Goal: Task Accomplishment & Management: Complete application form

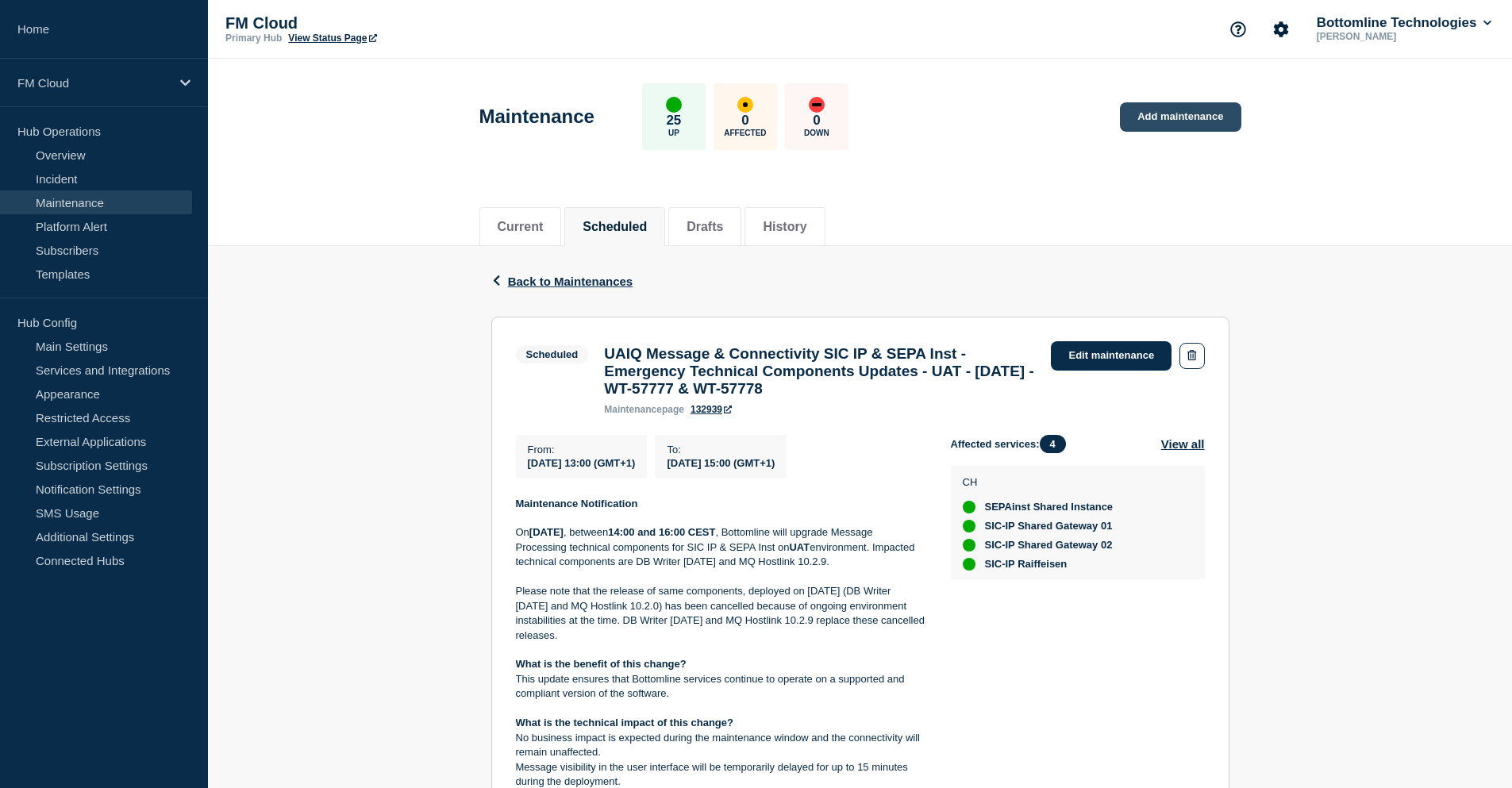
click at [1152, 121] on link "Add maintenance" at bounding box center [1180, 117] width 121 height 29
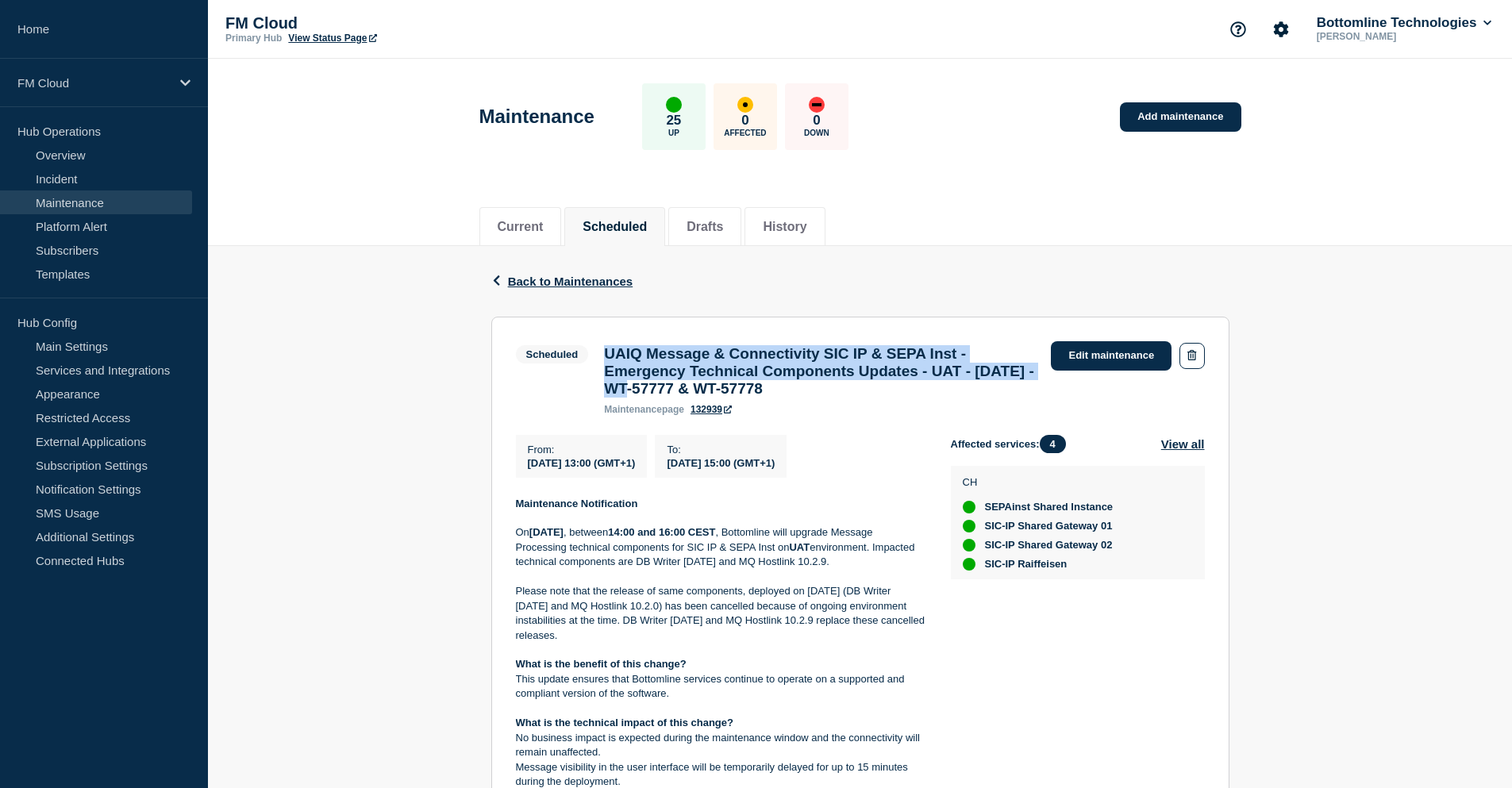
drag, startPoint x: 606, startPoint y: 353, endPoint x: 705, endPoint y: 402, distance: 110.5
click at [705, 398] on h3 "UAIQ Message & Connectivity SIC IP & SEPA Inst - Emergency Technical Components…" at bounding box center [819, 371] width 430 height 52
copy h3 "UAIQ Message & Connectivity SIC IP & SEPA Inst - Emergency Technical Components…"
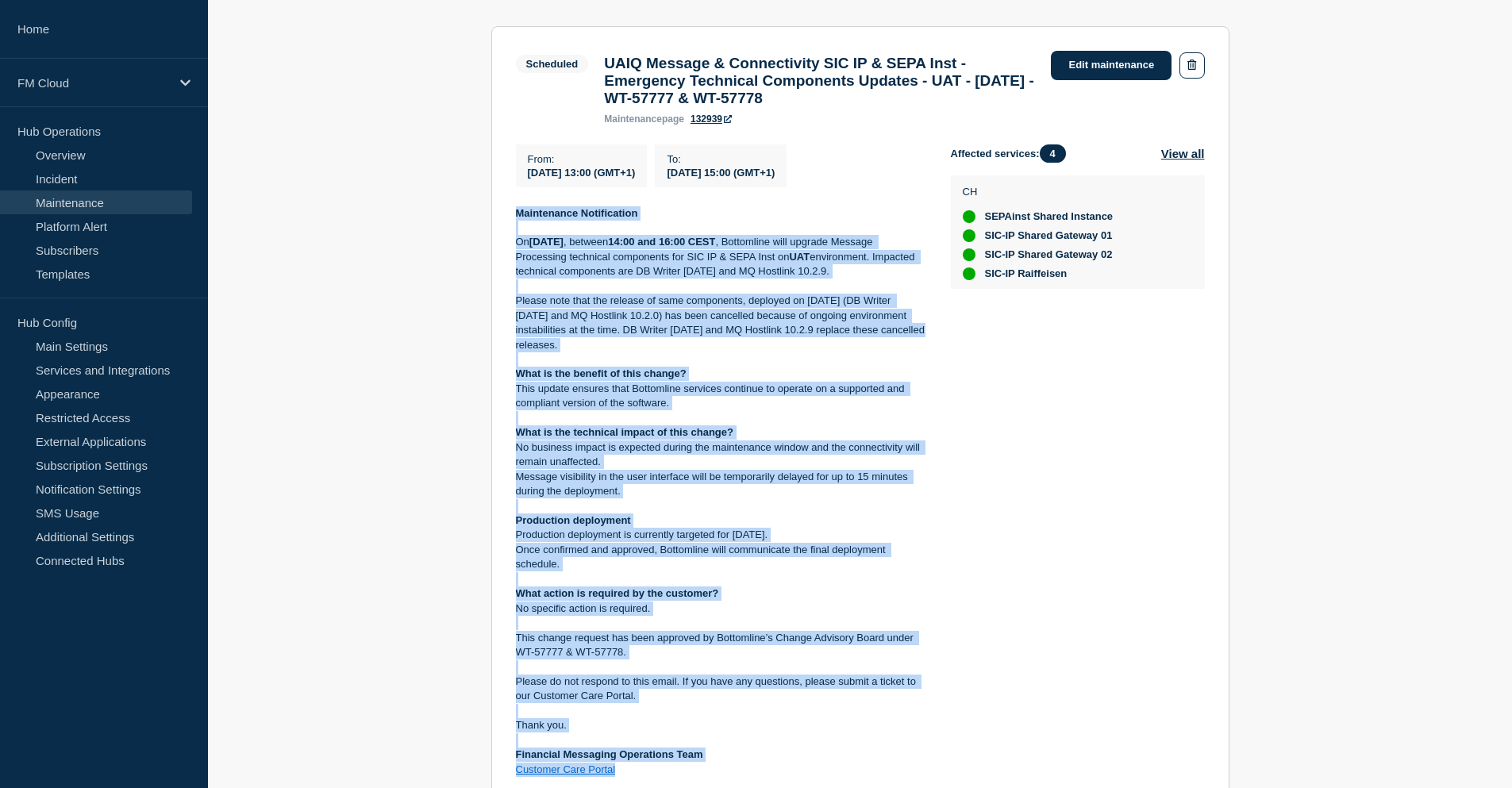
scroll to position [334, 0]
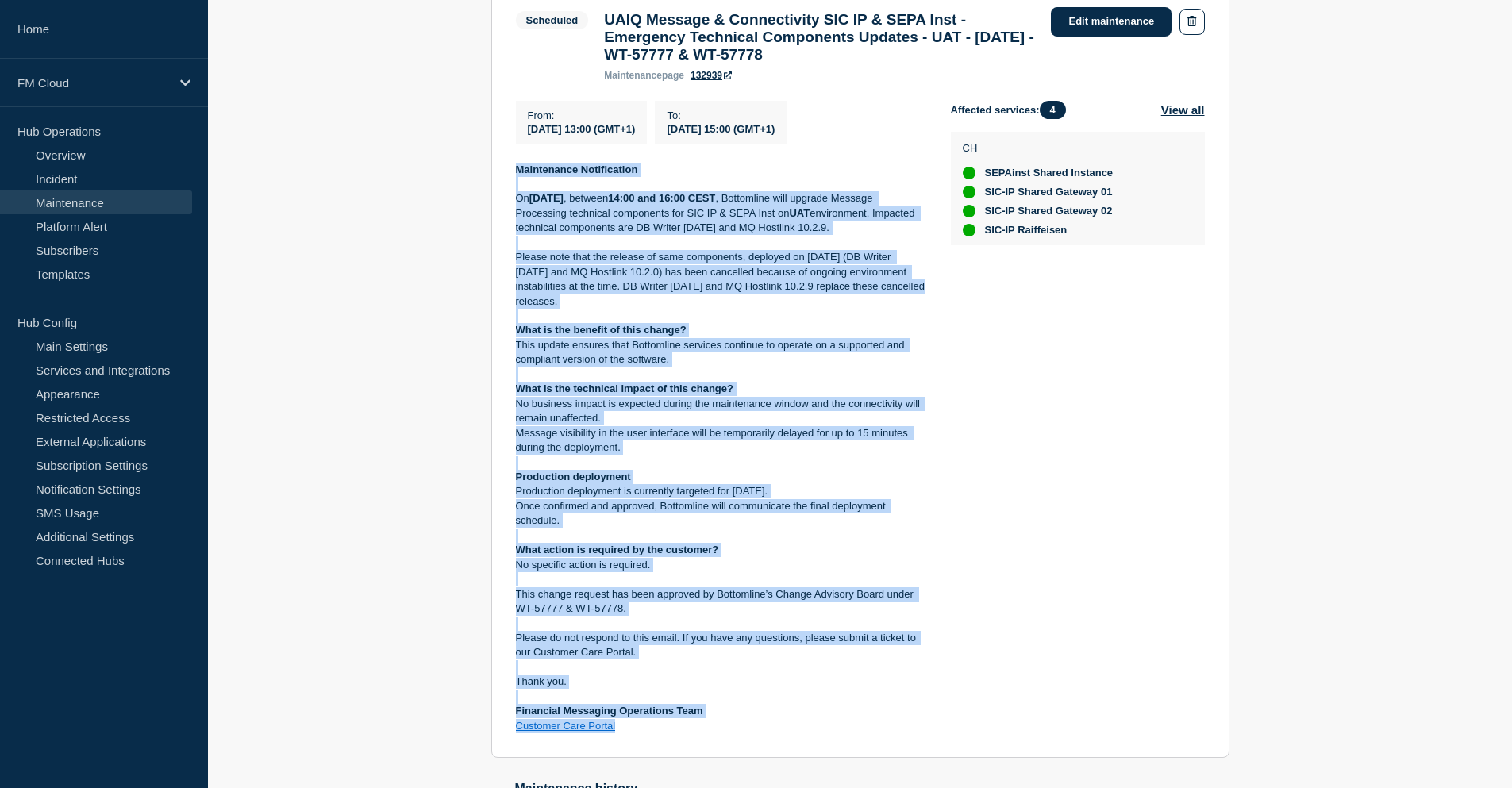
drag, startPoint x: 514, startPoint y: 516, endPoint x: 692, endPoint y: 736, distance: 283.0
click at [692, 736] on section "Scheduled UAIQ Message & Connectivity SIC IP & SEPA Inst - Emergency Technical …" at bounding box center [860, 370] width 738 height 776
copy div "Maintenance Notification On Friday, 15 August 2025 , between 14:00 and 16:00 CE…"
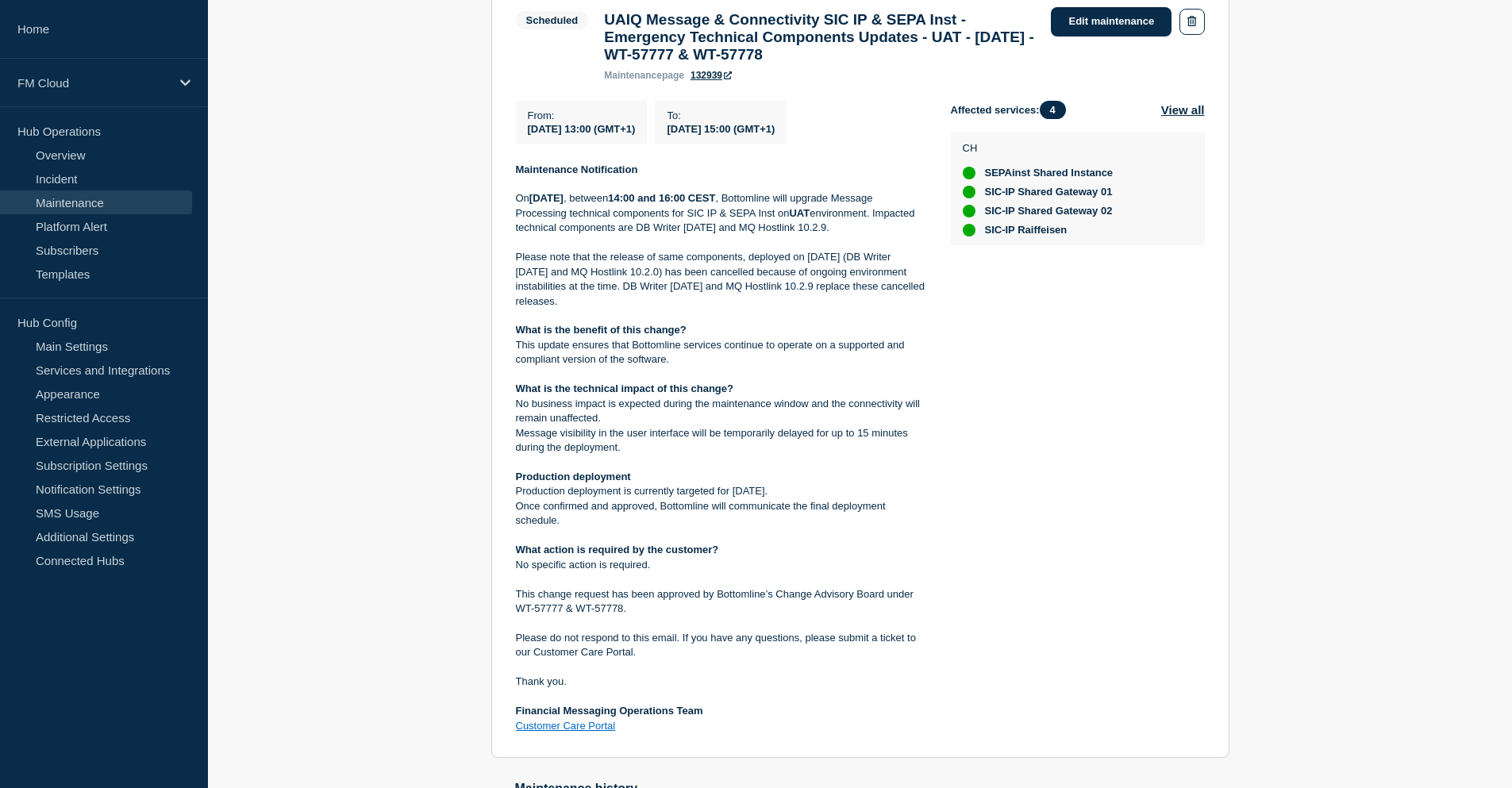
click at [987, 408] on div "Affected services: 4 View all CH SEPAinst Shared Instance SIC-IP Shared Gateway…" at bounding box center [1077, 417] width 253 height 633
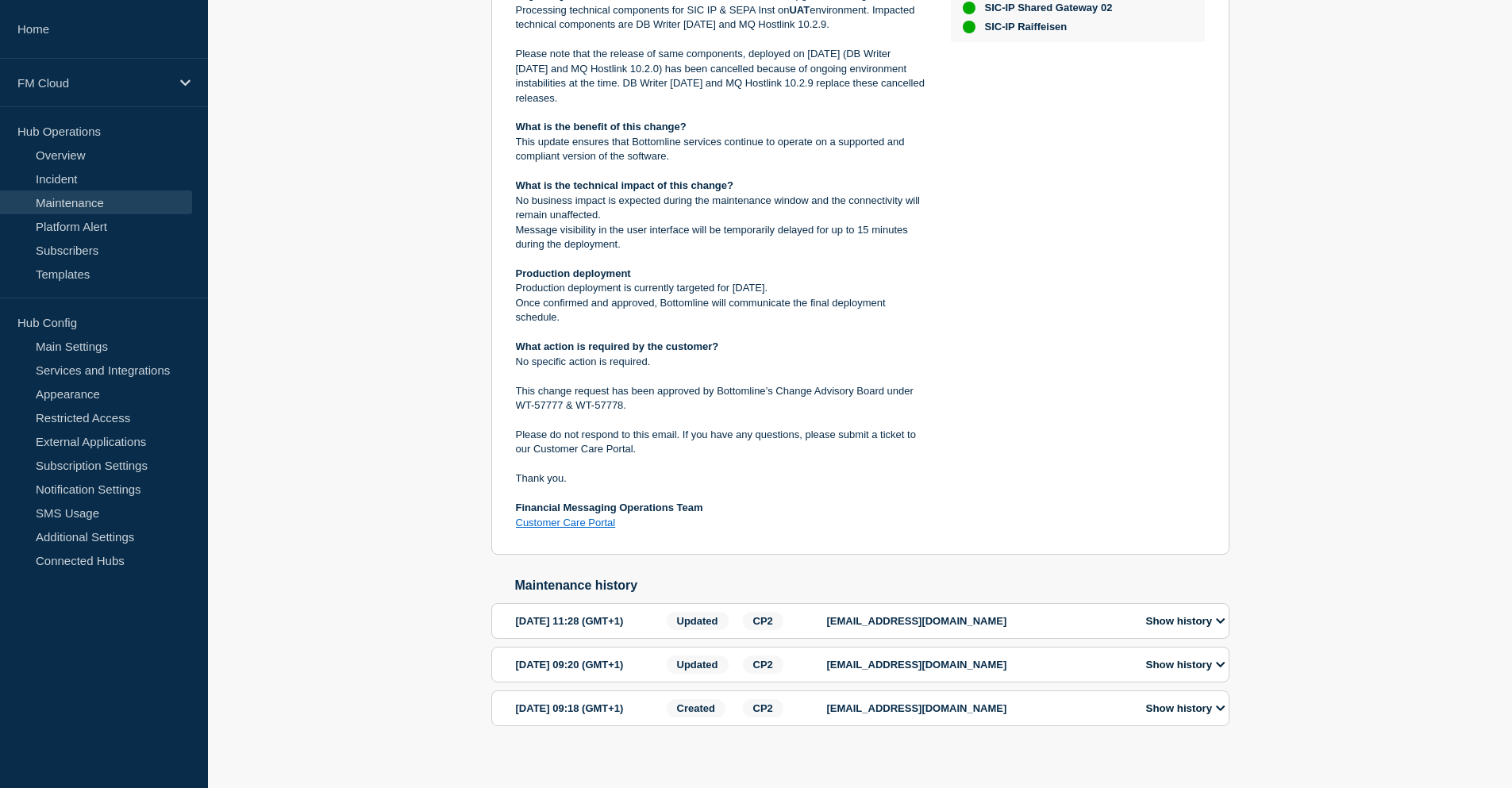
scroll to position [572, 0]
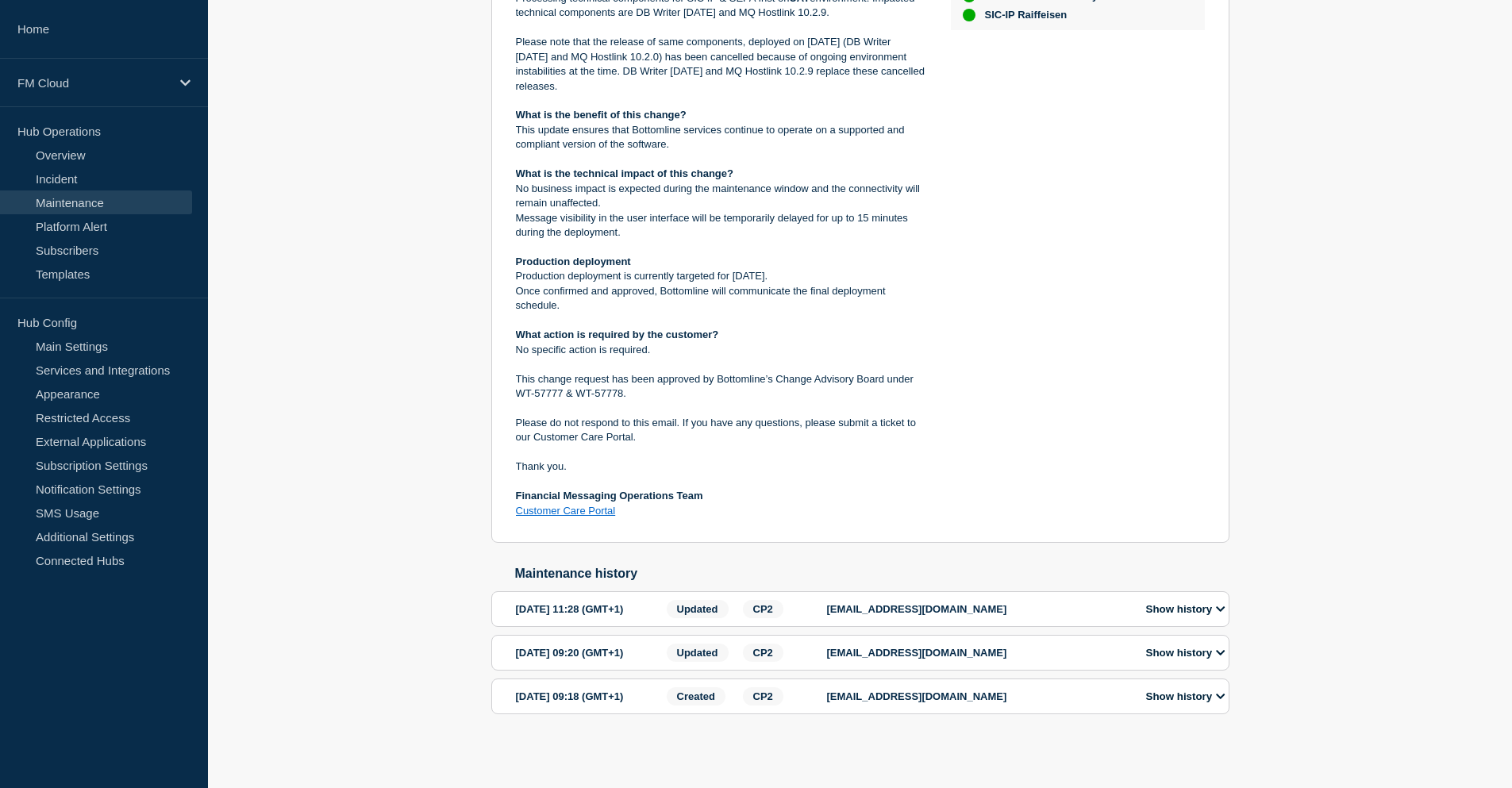
click at [1164, 659] on button "Show history" at bounding box center [1186, 652] width 89 height 13
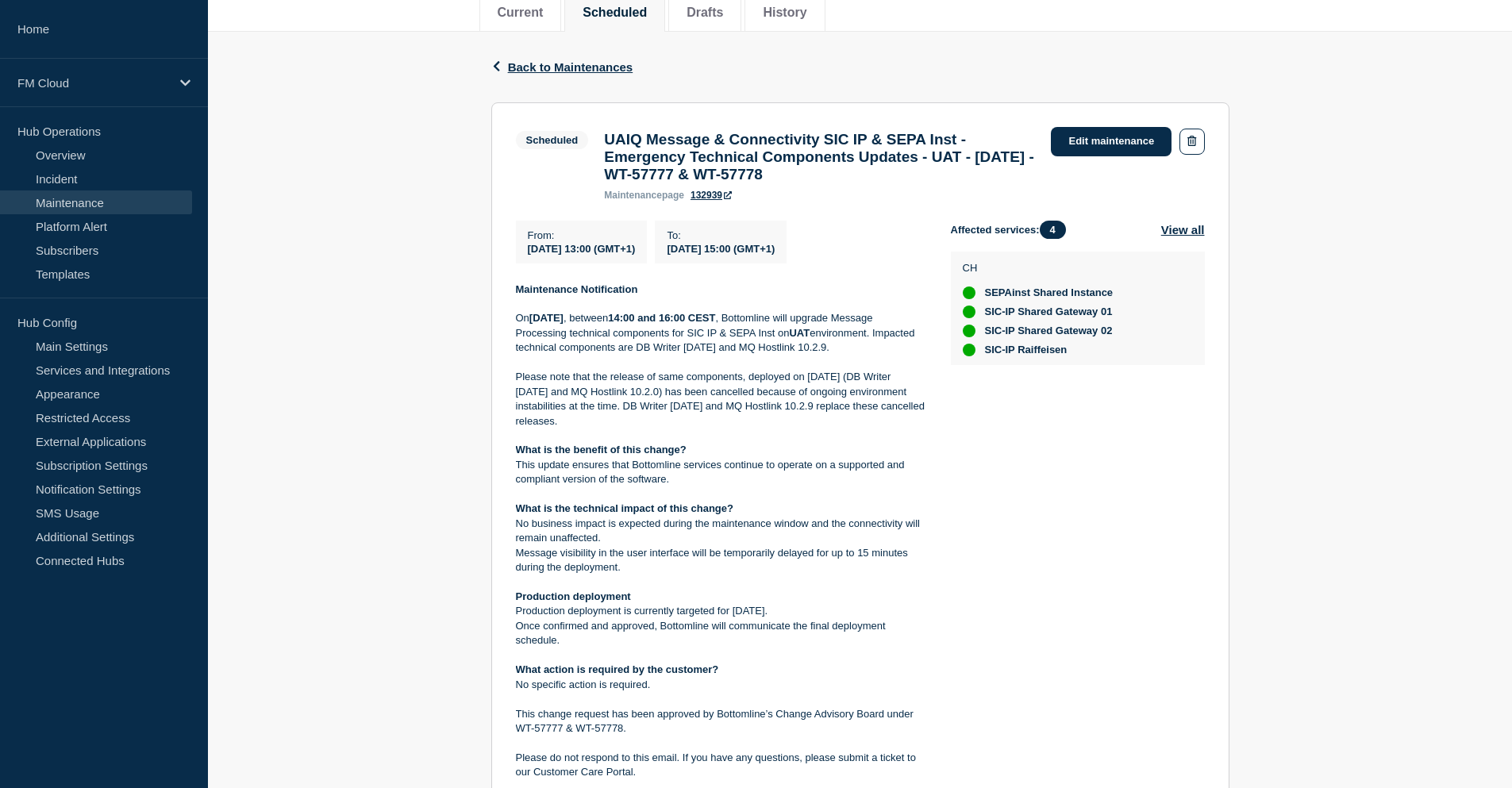
scroll to position [175, 0]
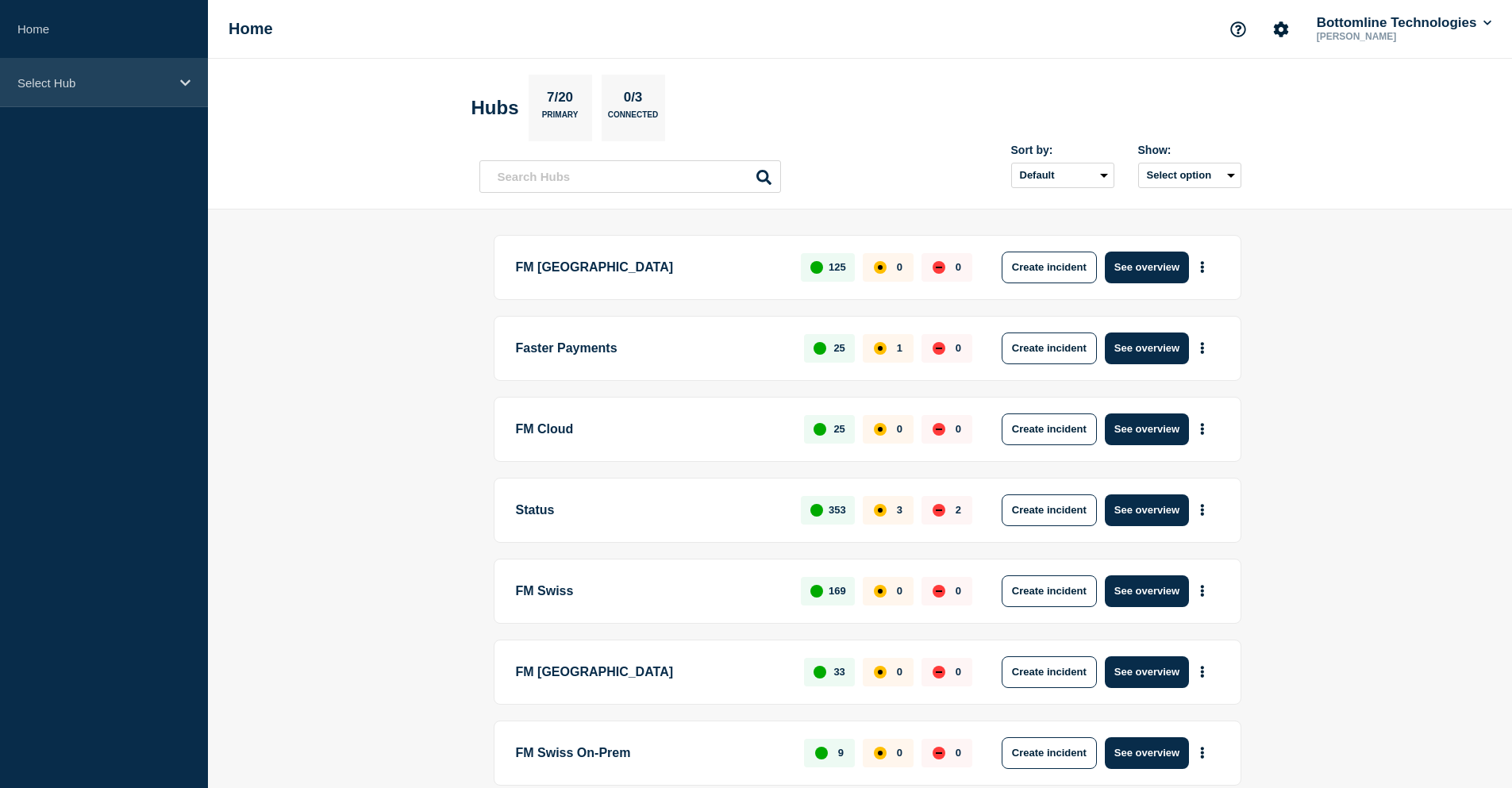
click at [84, 70] on div "Select Hub" at bounding box center [104, 83] width 208 height 48
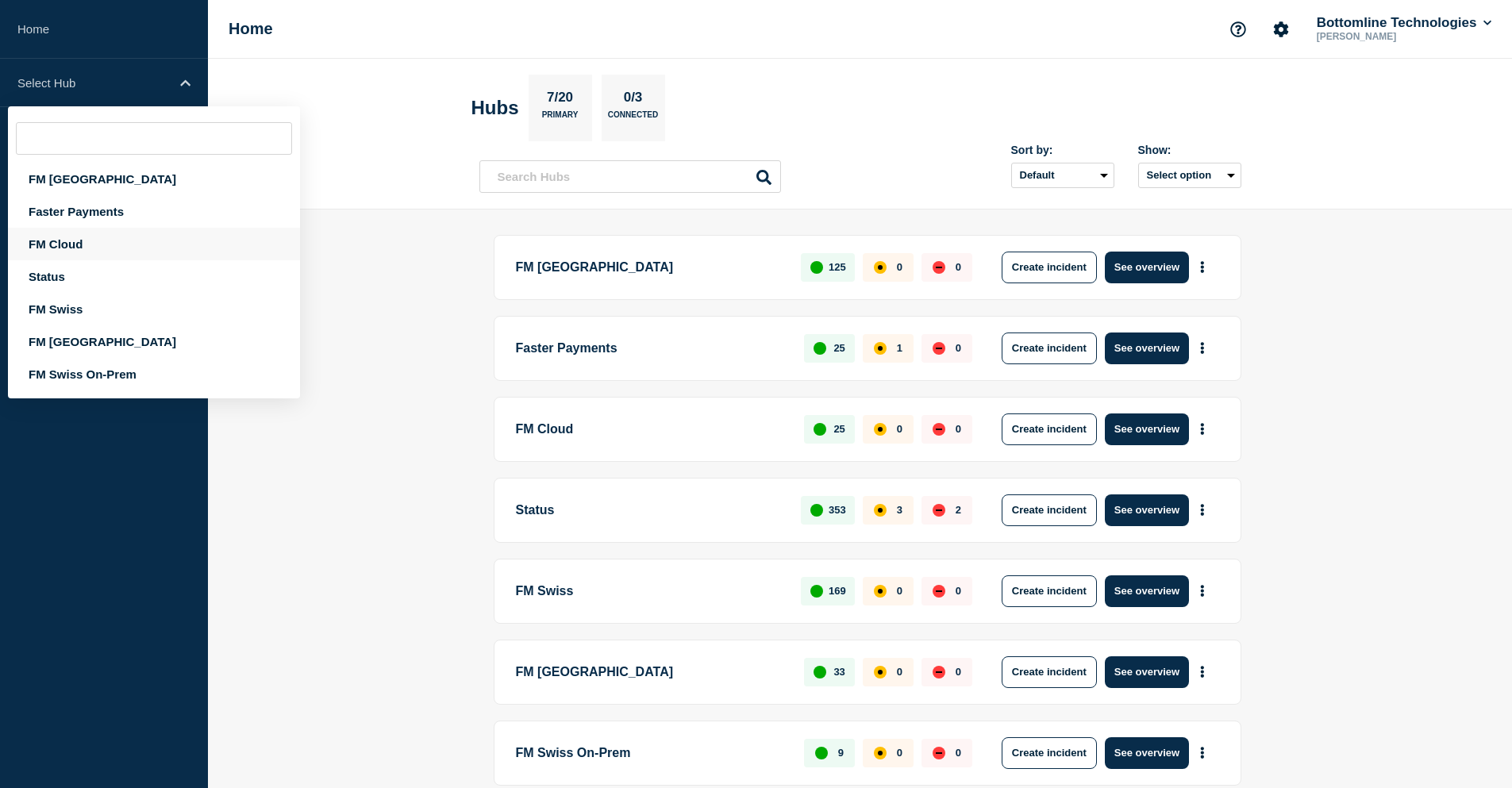
click at [94, 244] on div "FM Cloud" at bounding box center [154, 244] width 292 height 33
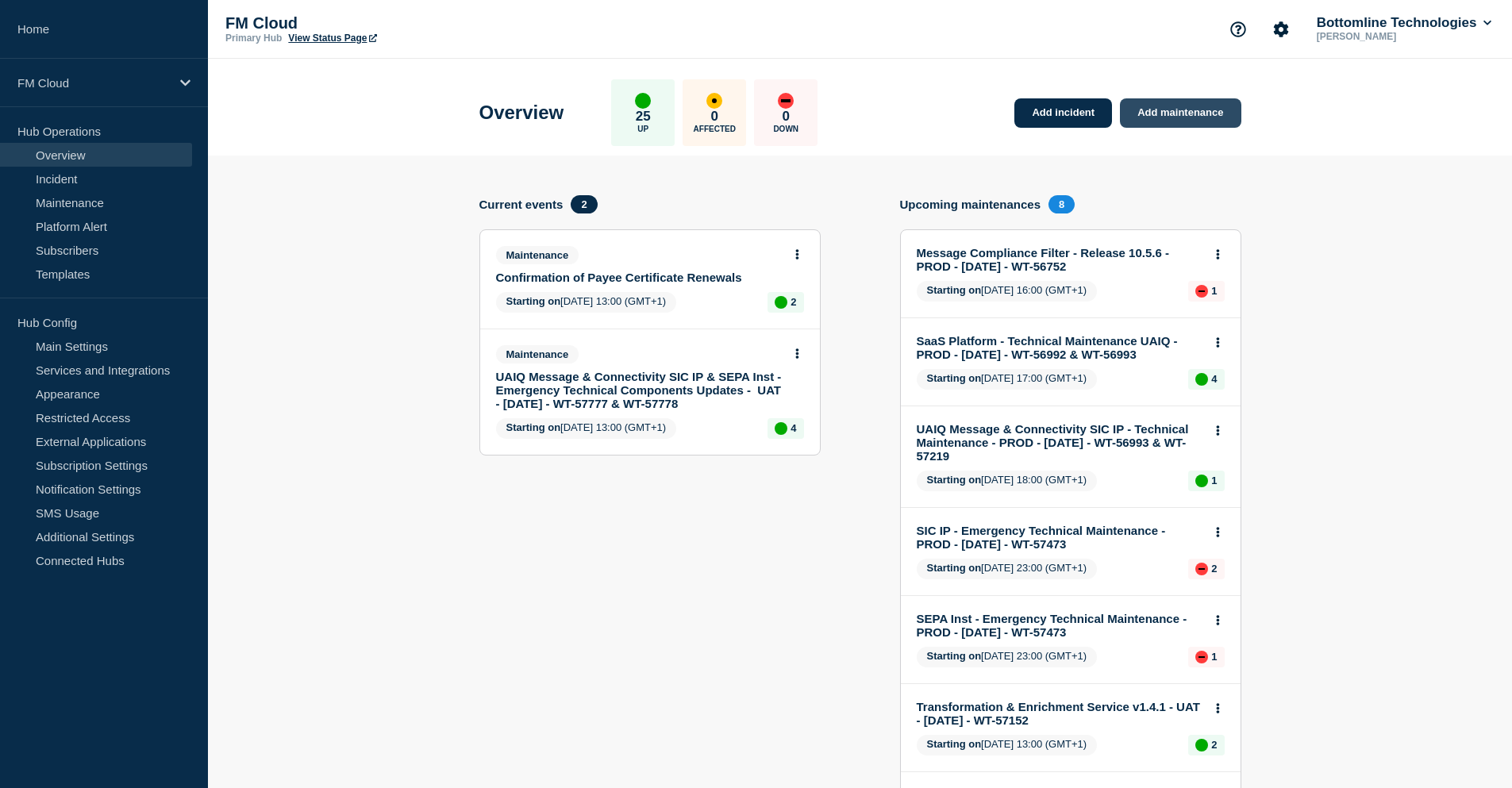
click at [1201, 109] on link "Add maintenance" at bounding box center [1180, 113] width 121 height 29
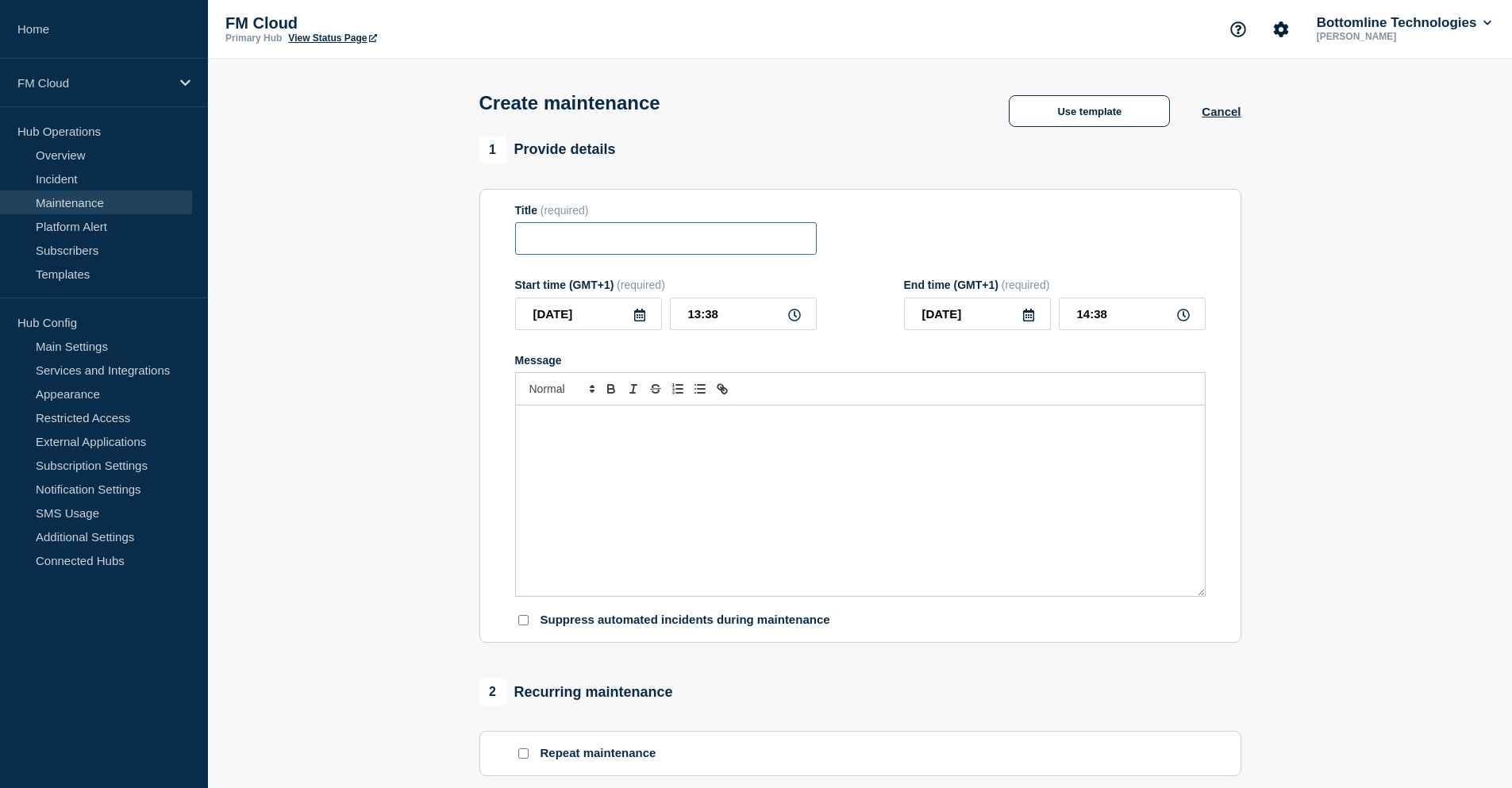
click at [543, 239] on input "Title" at bounding box center [665, 238] width 302 height 33
paste input "UAIQ Message & Connectivity SIC IP & SEPA Inst - Emergency Technical Components…"
drag, startPoint x: 658, startPoint y: 245, endPoint x: 447, endPoint y: 246, distance: 211.0
click at [447, 246] on section "1 Provide details Title (required) UAIQ Message & Connectivity SIC IP & SEPA In…" at bounding box center [860, 687] width 1304 height 1101
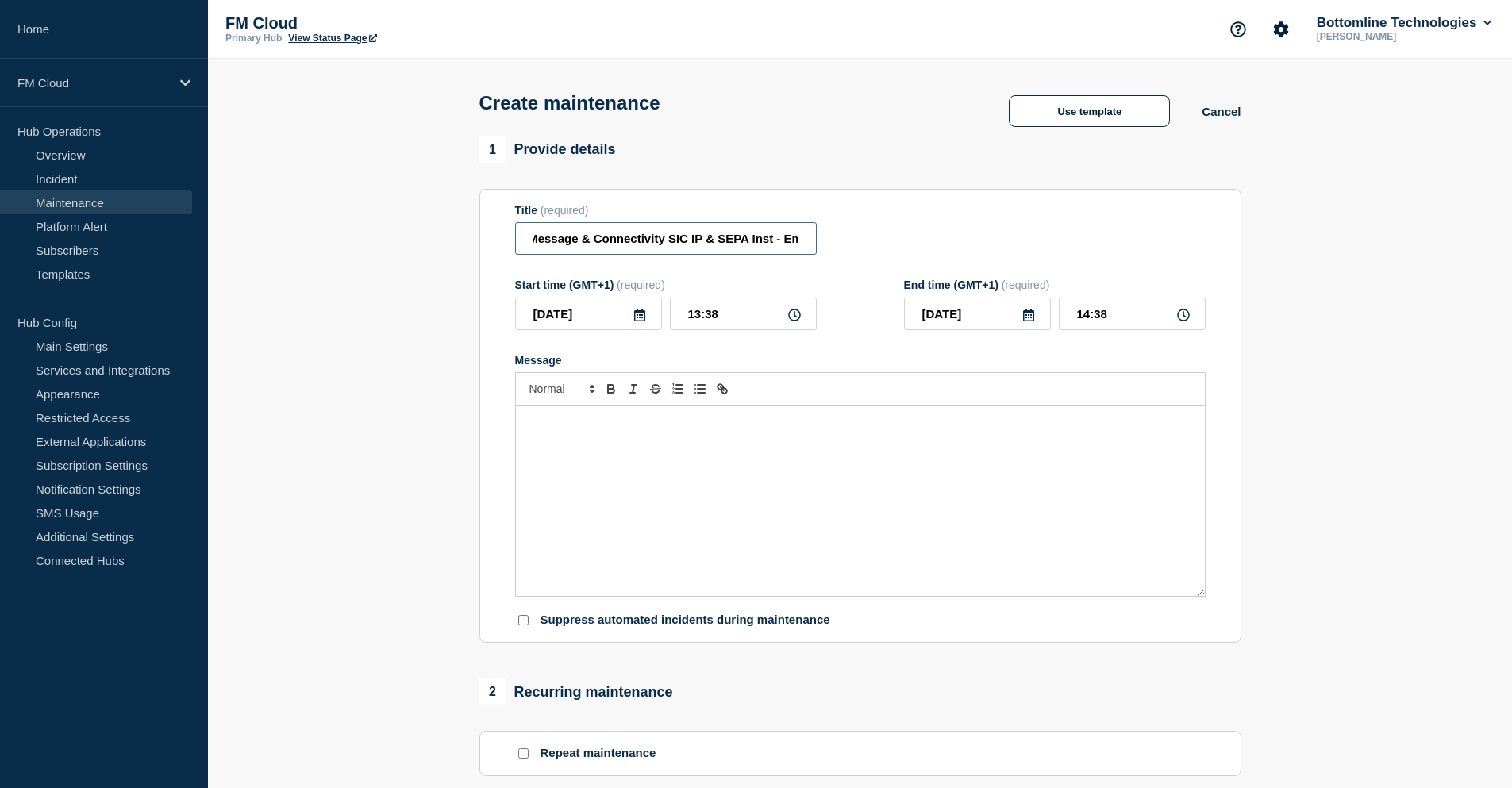
scroll to position [0, 0]
click at [599, 237] on input "UAIQ Message & Connectivity SIC IP & SEPA Inst - Emergency Technical Components…" at bounding box center [665, 238] width 302 height 33
drag, startPoint x: 709, startPoint y: 241, endPoint x: 760, endPoint y: 241, distance: 51.0
click at [760, 241] on input "UAIQ Message & Connectivity SIC IP & SEPA Inst - Emergency Technical Components…" at bounding box center [665, 238] width 302 height 33
click at [792, 245] on input "UAIQ Message & Connectivity SEPA Inst - Emergency Technical Components Updates …" at bounding box center [665, 238] width 302 height 33
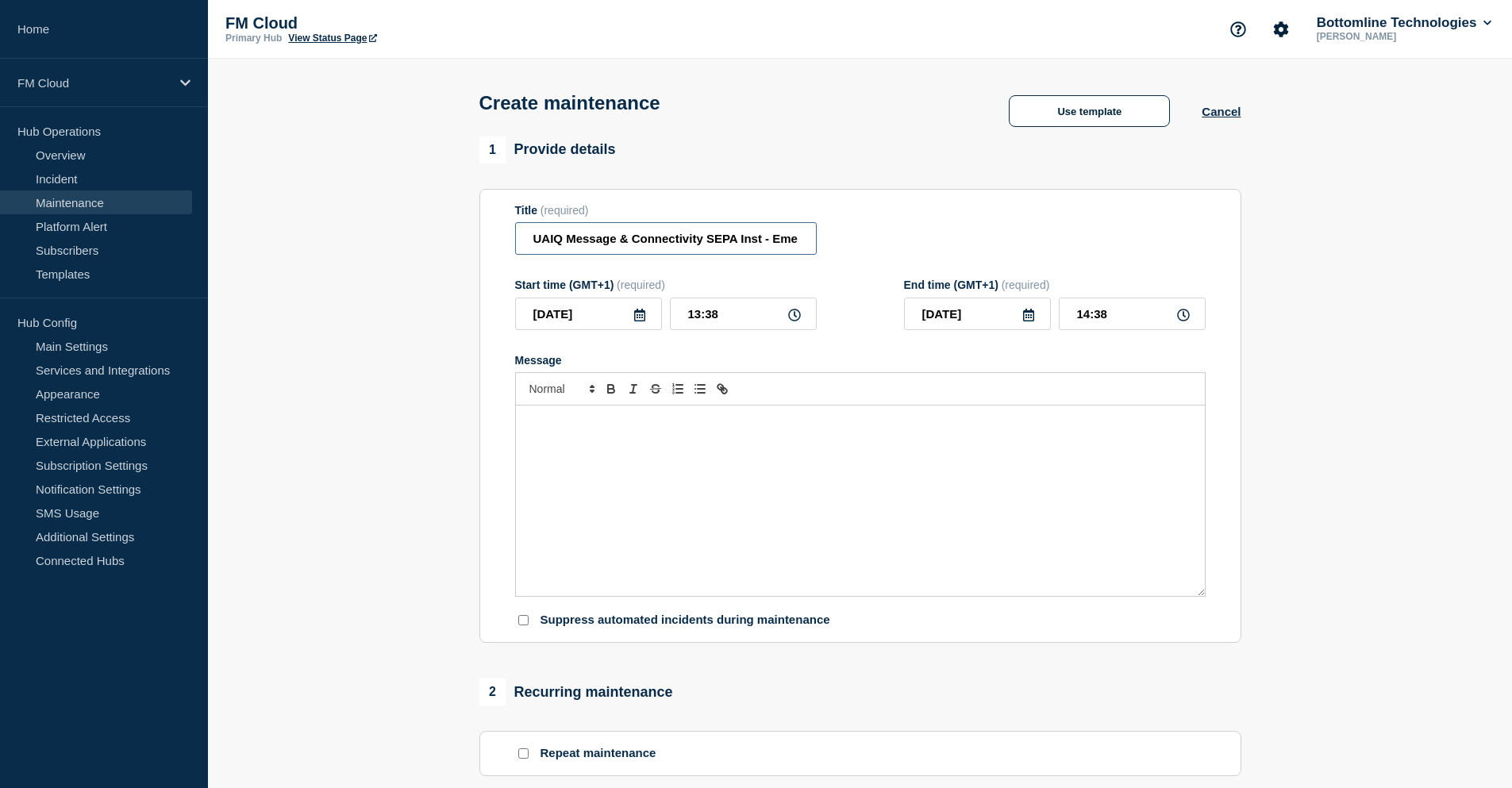
click at [792, 245] on input "UAIQ Message & Connectivity SEPA Inst - Emergency Technical Components Updates …" at bounding box center [665, 238] width 302 height 33
drag, startPoint x: 765, startPoint y: 241, endPoint x: 812, endPoint y: 241, distance: 47.0
click at [812, 241] on input "UAIQ Message & Connectivity SEPA Inst - Technical Components Updates - UAT - 15…" at bounding box center [665, 238] width 302 height 33
click at [704, 249] on input "UAIQ Message & Connectivity SEPA Inst - Technical Components Updates - UAT - 15…" at bounding box center [665, 238] width 302 height 33
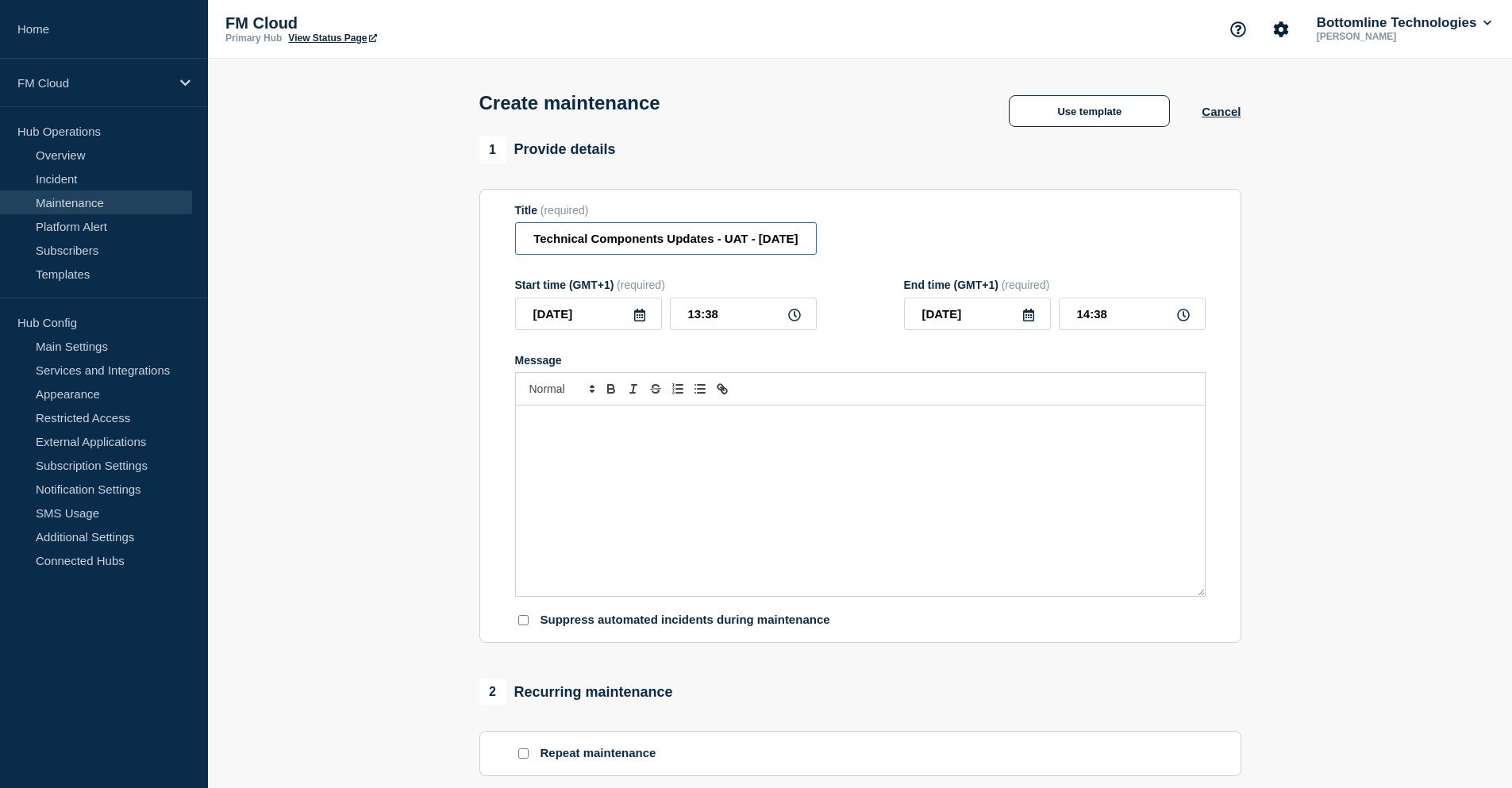
click at [738, 239] on input "UAIQ Message & Connectivity SEPA Inst - Technical Components Updates - UAT - 15…" at bounding box center [665, 238] width 302 height 33
drag, startPoint x: 774, startPoint y: 244, endPoint x: 812, endPoint y: 247, distance: 38.1
click at [812, 247] on input "UAIQ Message & Connectivity SEPA Inst - Technical Components Updates - UAT - 19…" at bounding box center [665, 238] width 302 height 33
click at [806, 245] on input "UAIQ Message & Connectivity SEPA Inst - Technical Components Updates - UAT - 19…" at bounding box center [665, 238] width 302 height 33
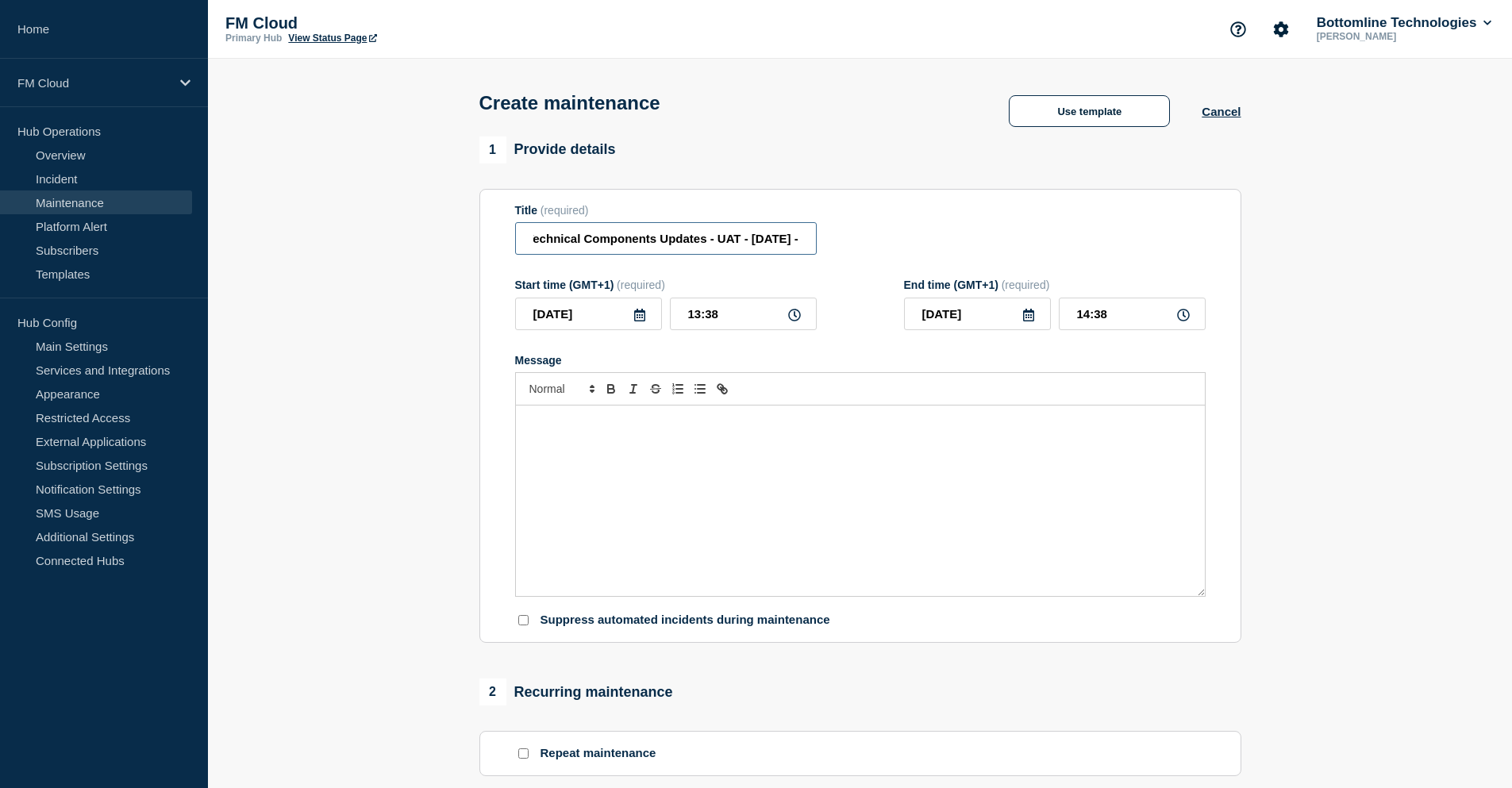
drag, startPoint x: 747, startPoint y: 244, endPoint x: 829, endPoint y: 234, distance: 82.6
click at [829, 234] on div "Title (required) UAIQ Message & Connectivity SEPA Inst - Technical Components U…" at bounding box center [860, 229] width 690 height 52
click at [799, 243] on input "UAIQ Message & Connectivity SEPA Inst - Technical Components Updates - UAT - 19…" at bounding box center [665, 238] width 302 height 33
paste input "WT-57737"
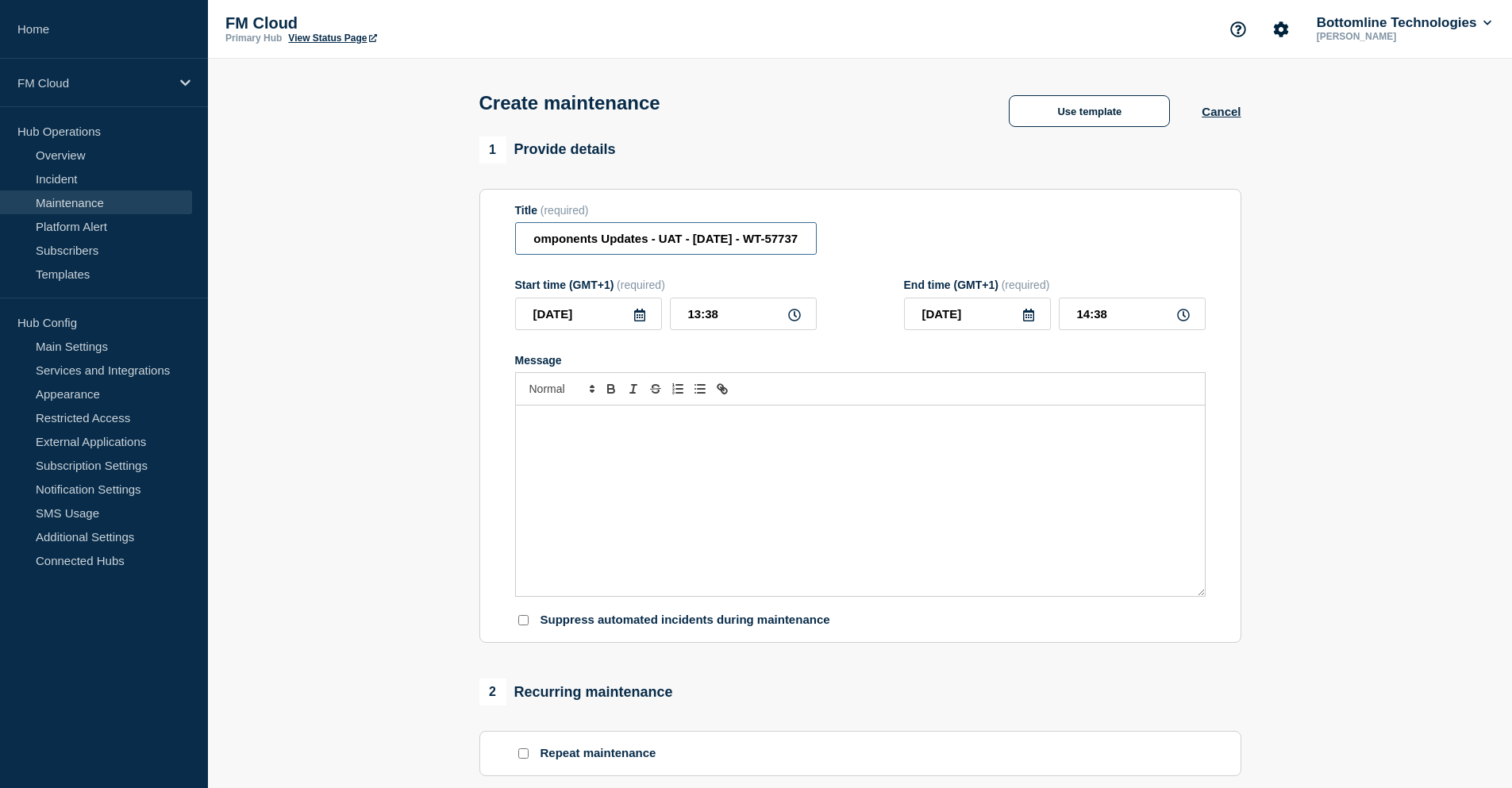
type input "UAIQ Message & Connectivity SEPA Inst - Technical Components Updates - UAT - 19…"
click at [642, 321] on icon at bounding box center [639, 315] width 11 height 12
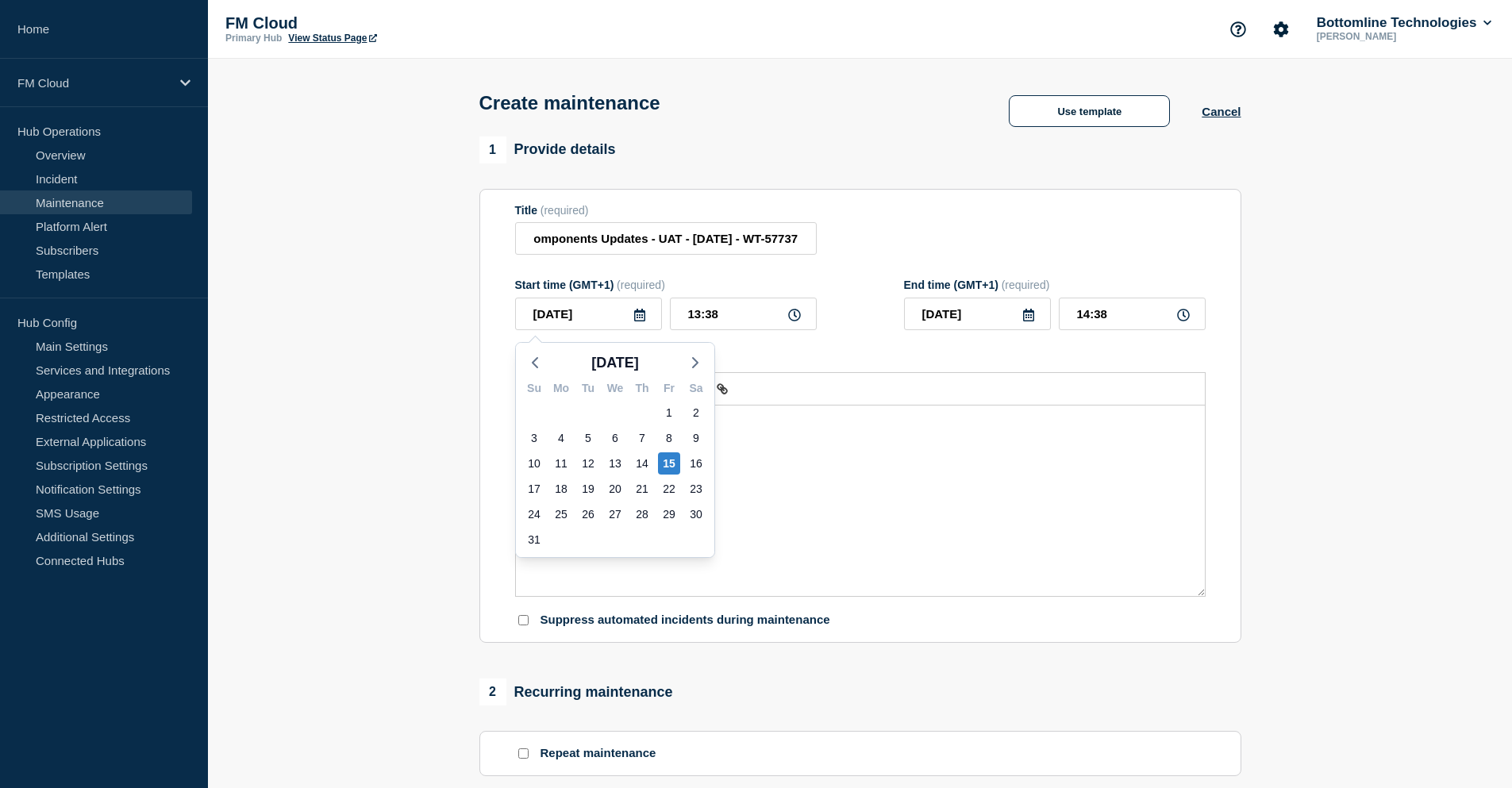
scroll to position [0, 0]
click at [589, 493] on div "19" at bounding box center [588, 488] width 22 height 22
type input "2025-08-19"
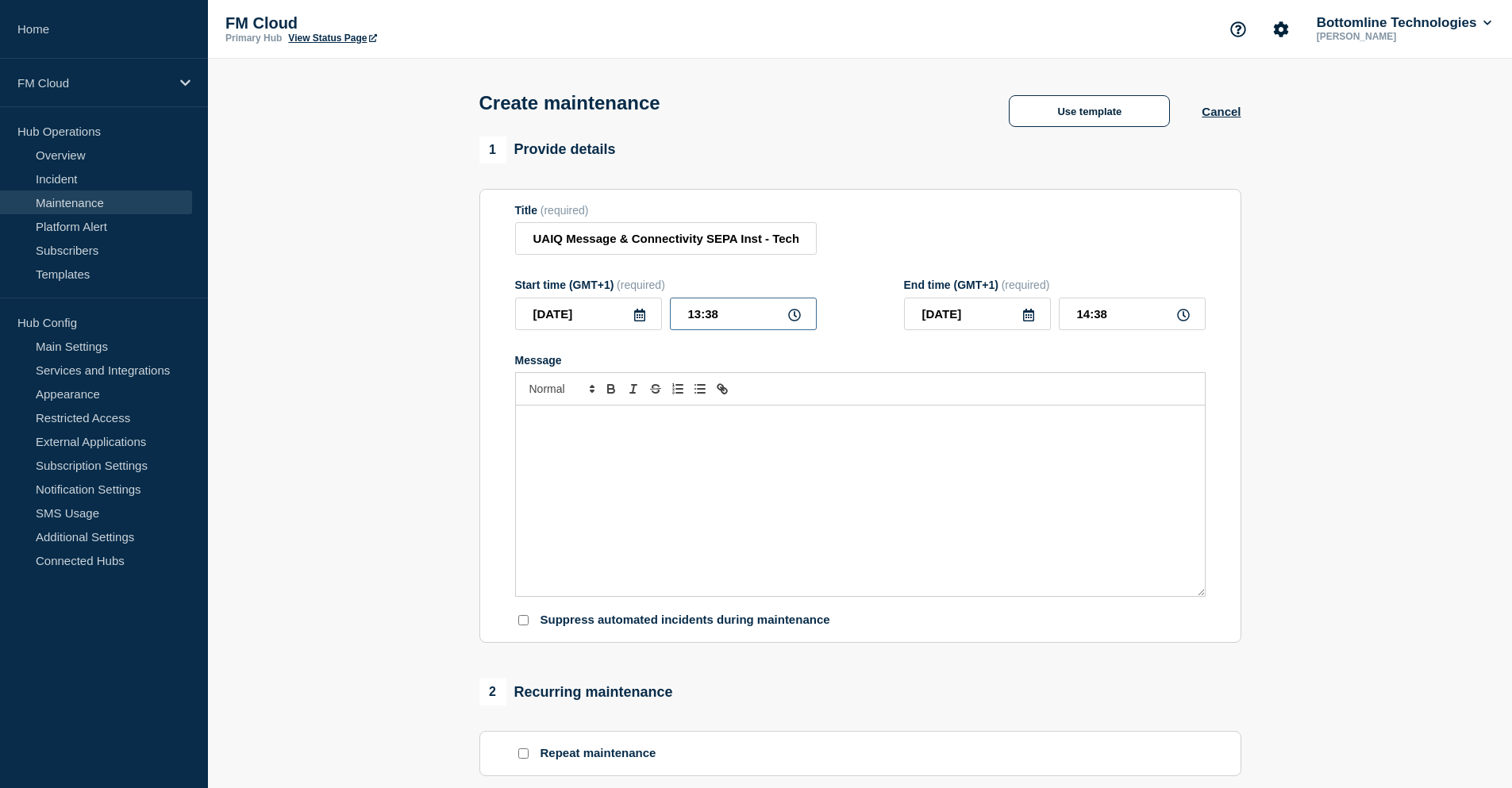
drag, startPoint x: 728, startPoint y: 320, endPoint x: 674, endPoint y: 318, distance: 54.0
click at [674, 318] on input "13:38" at bounding box center [743, 314] width 147 height 33
type input "10:00"
type input "11:00"
click at [591, 466] on div "Message" at bounding box center [860, 501] width 688 height 190
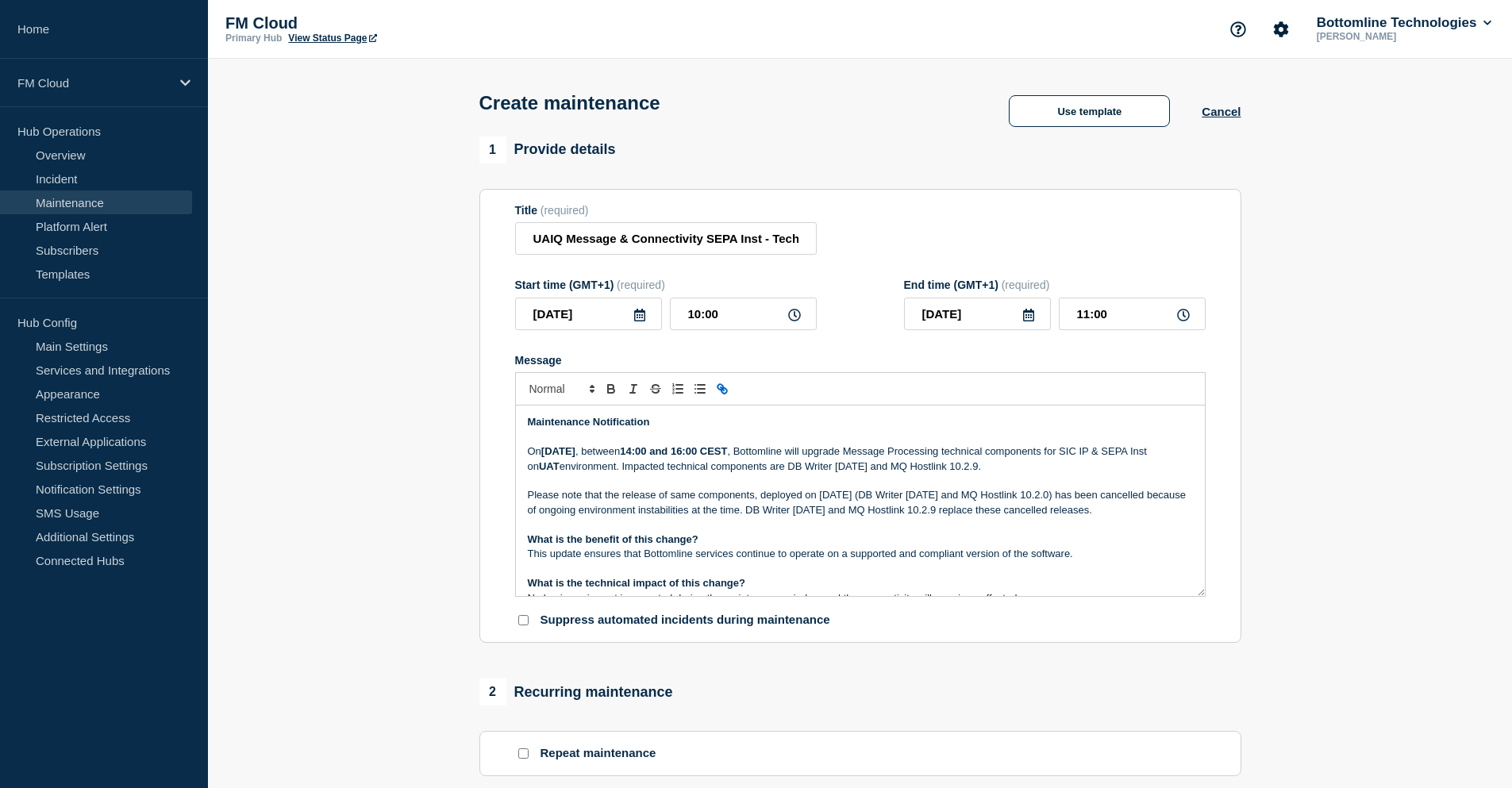
scroll to position [256, 0]
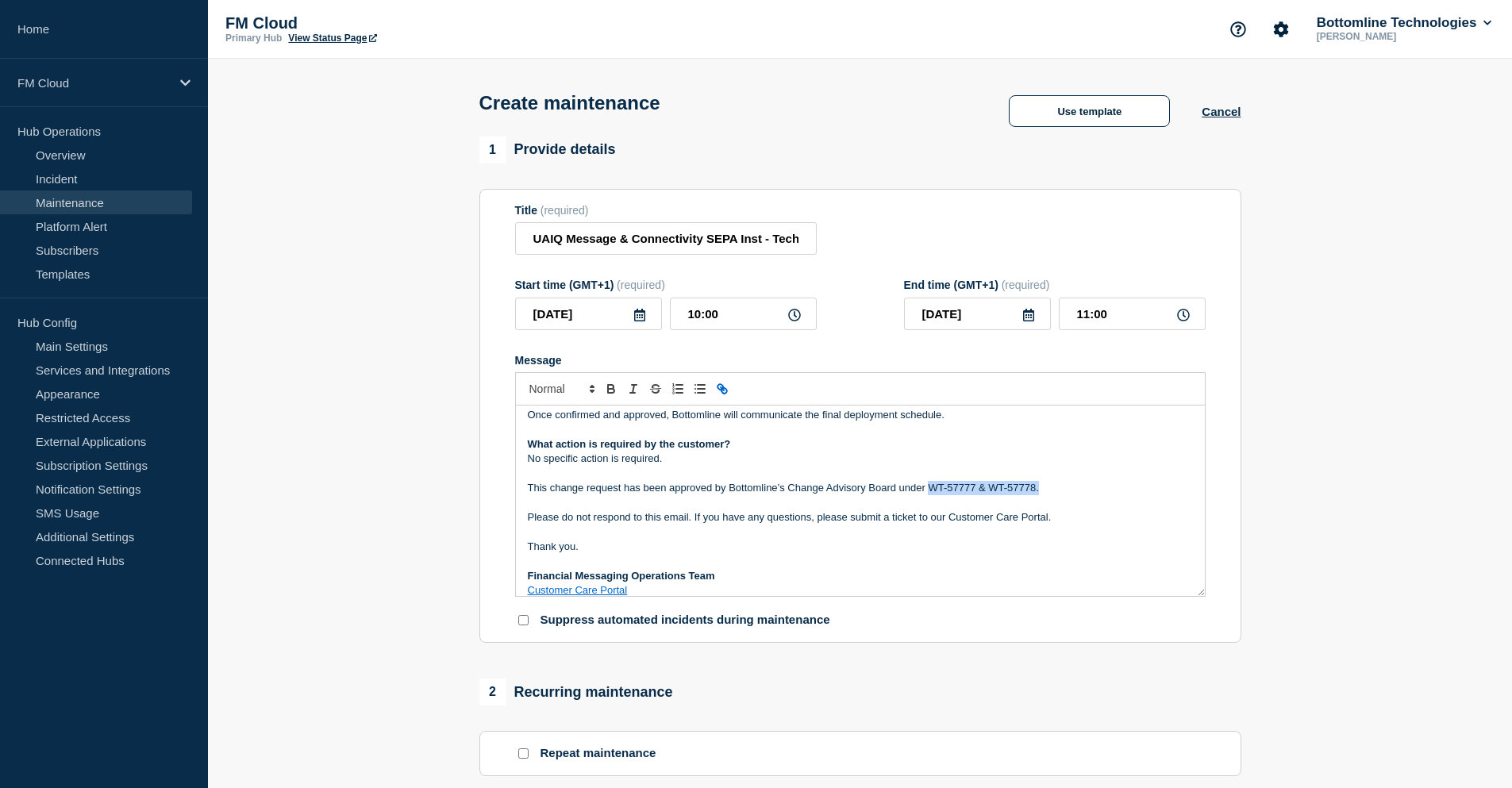
drag, startPoint x: 1067, startPoint y: 489, endPoint x: 931, endPoint y: 486, distance: 136.0
click at [931, 486] on p "This change request has been approved by Bottomline’s Change Advisory Board und…" at bounding box center [860, 488] width 665 height 14
paste div "Message"
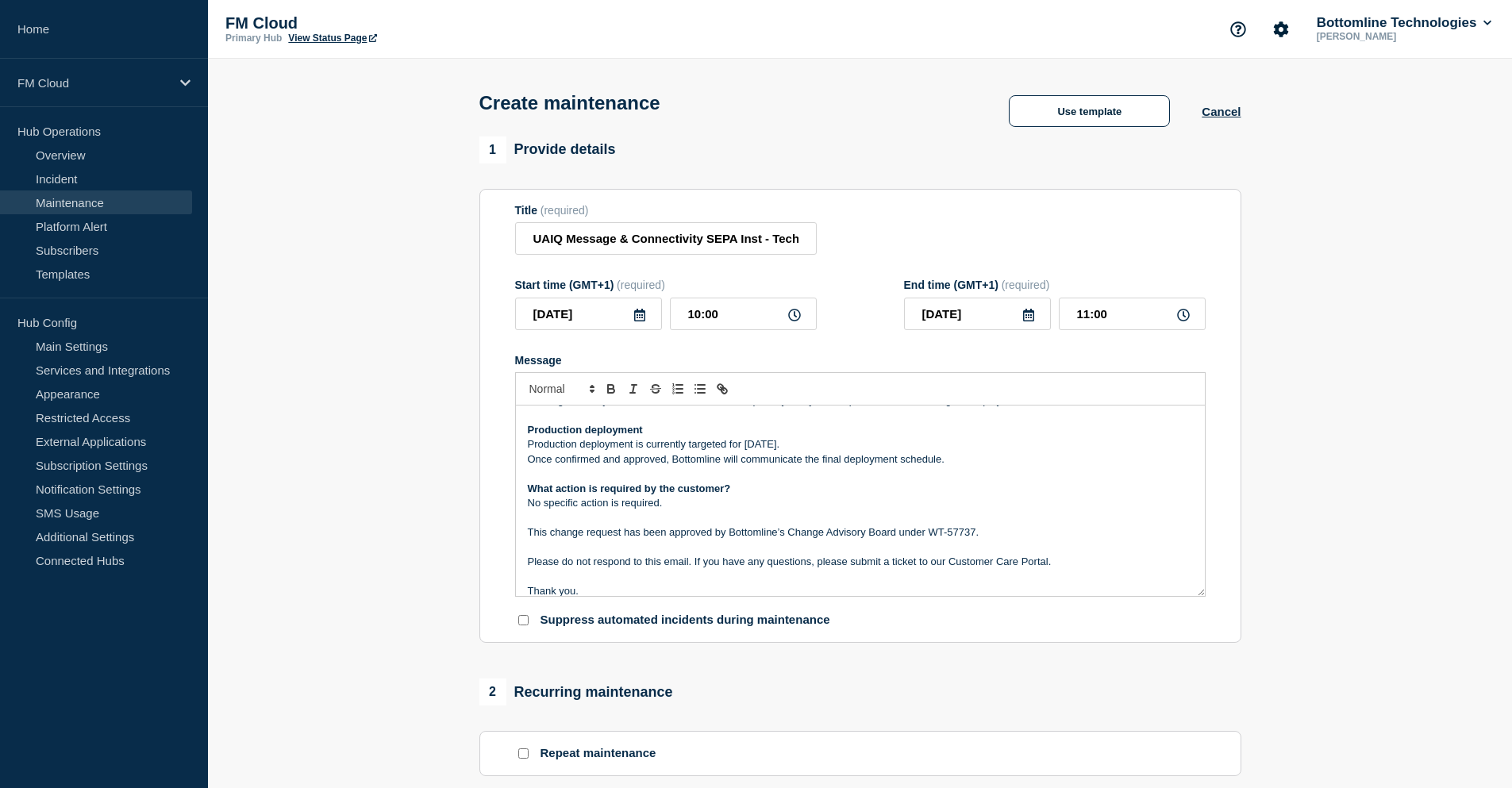
scroll to position [189, 0]
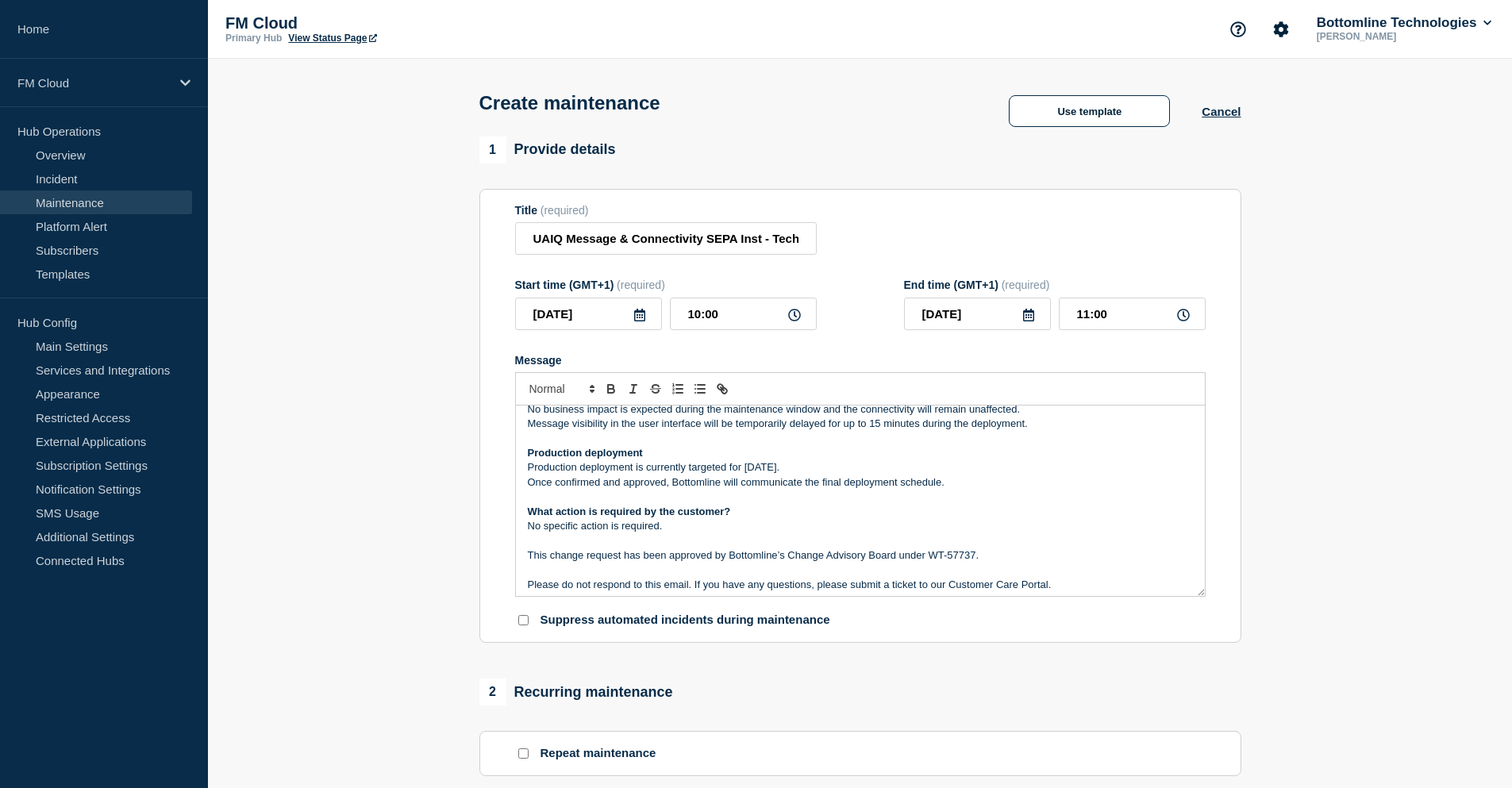
drag, startPoint x: 836, startPoint y: 471, endPoint x: 746, endPoint y: 470, distance: 90.0
click at [746, 470] on p "Production deployment is currently targeted for 21 August 2025." at bounding box center [860, 467] width 665 height 14
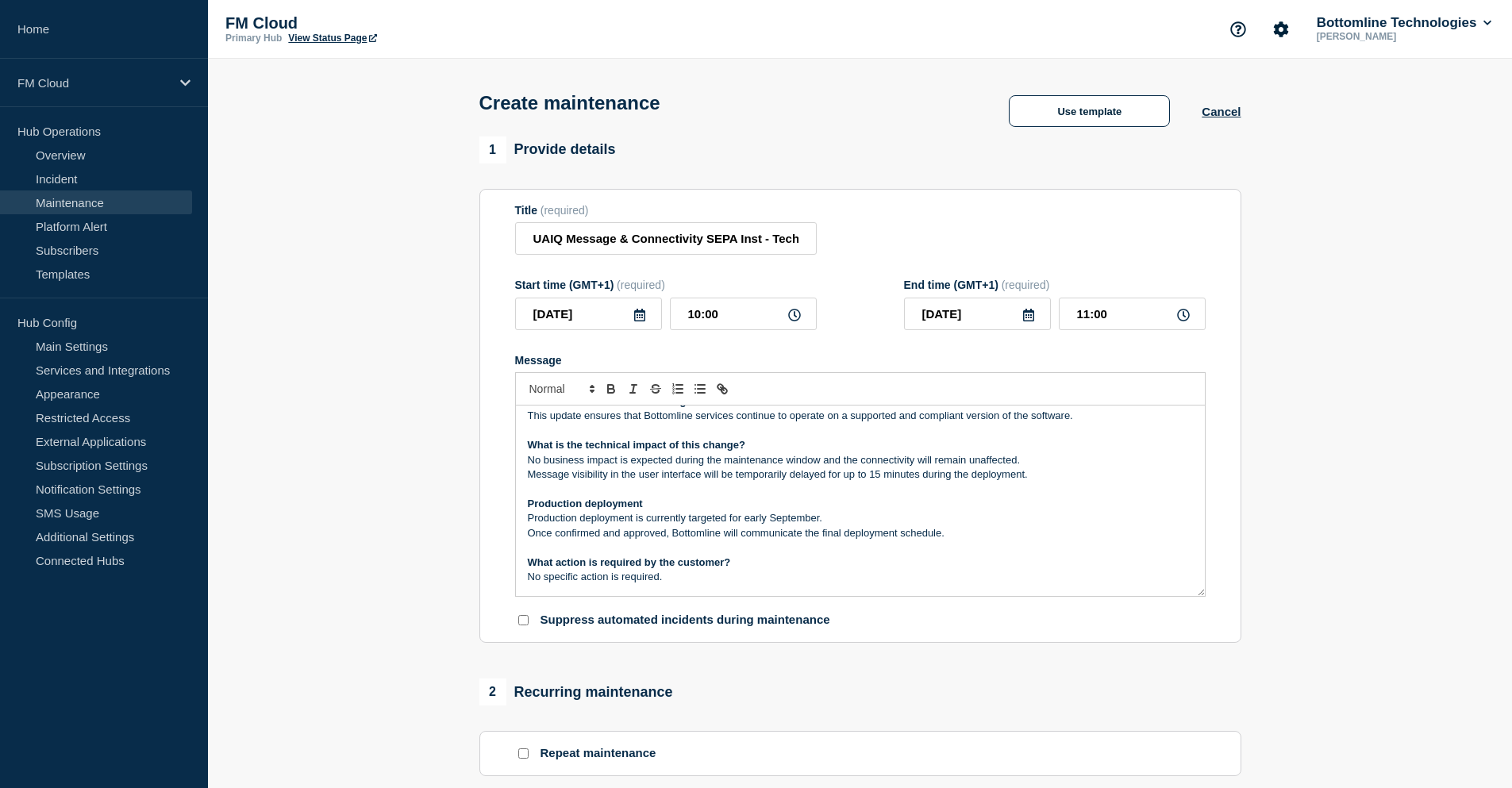
scroll to position [109, 0]
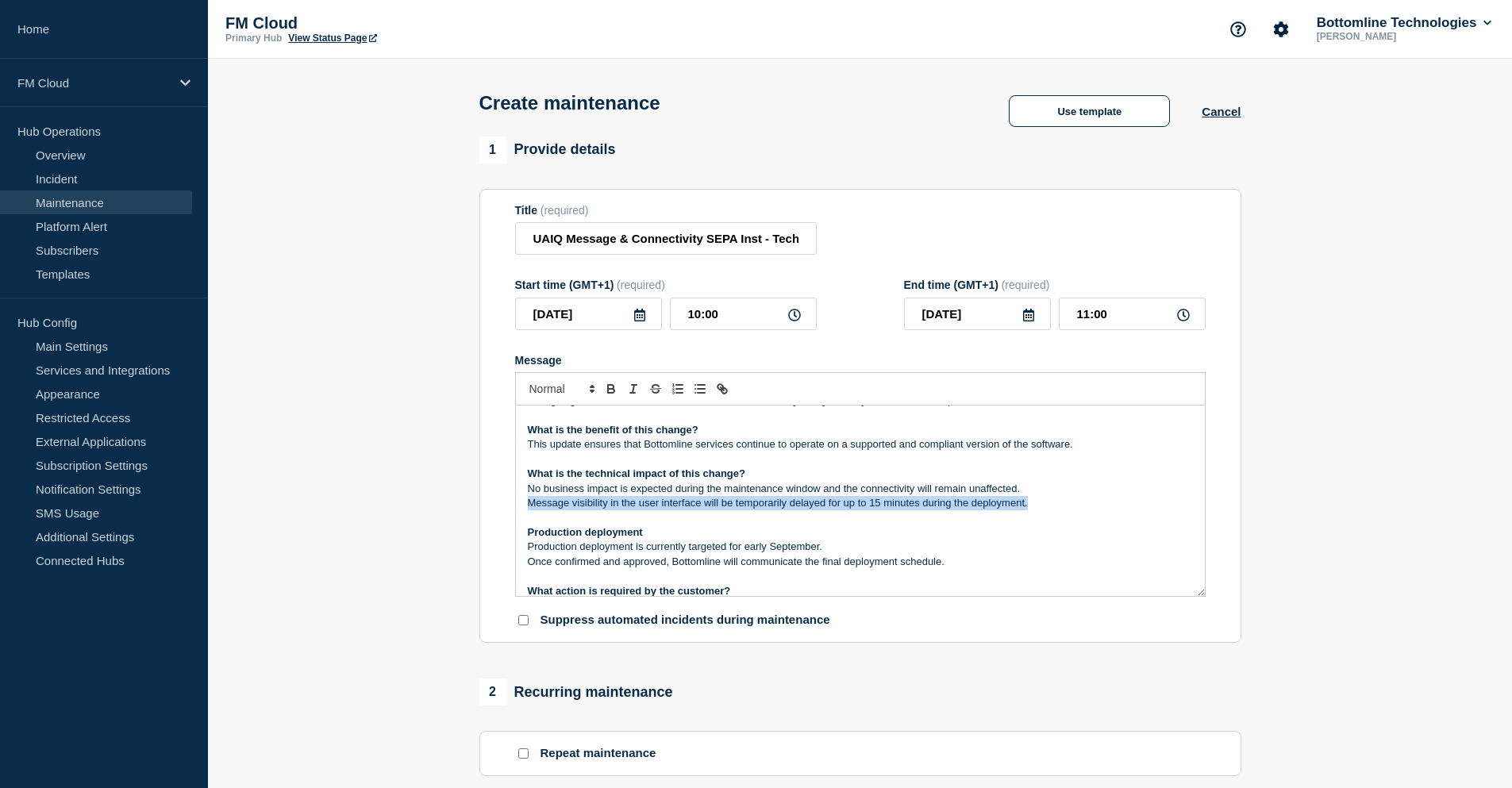
drag, startPoint x: 526, startPoint y: 504, endPoint x: 1041, endPoint y: 509, distance: 515.0
click at [1041, 509] on div "Maintenance Notification On Friday, 15 August 2025 , between 14:00 and 16:00 CE…" at bounding box center [860, 501] width 688 height 190
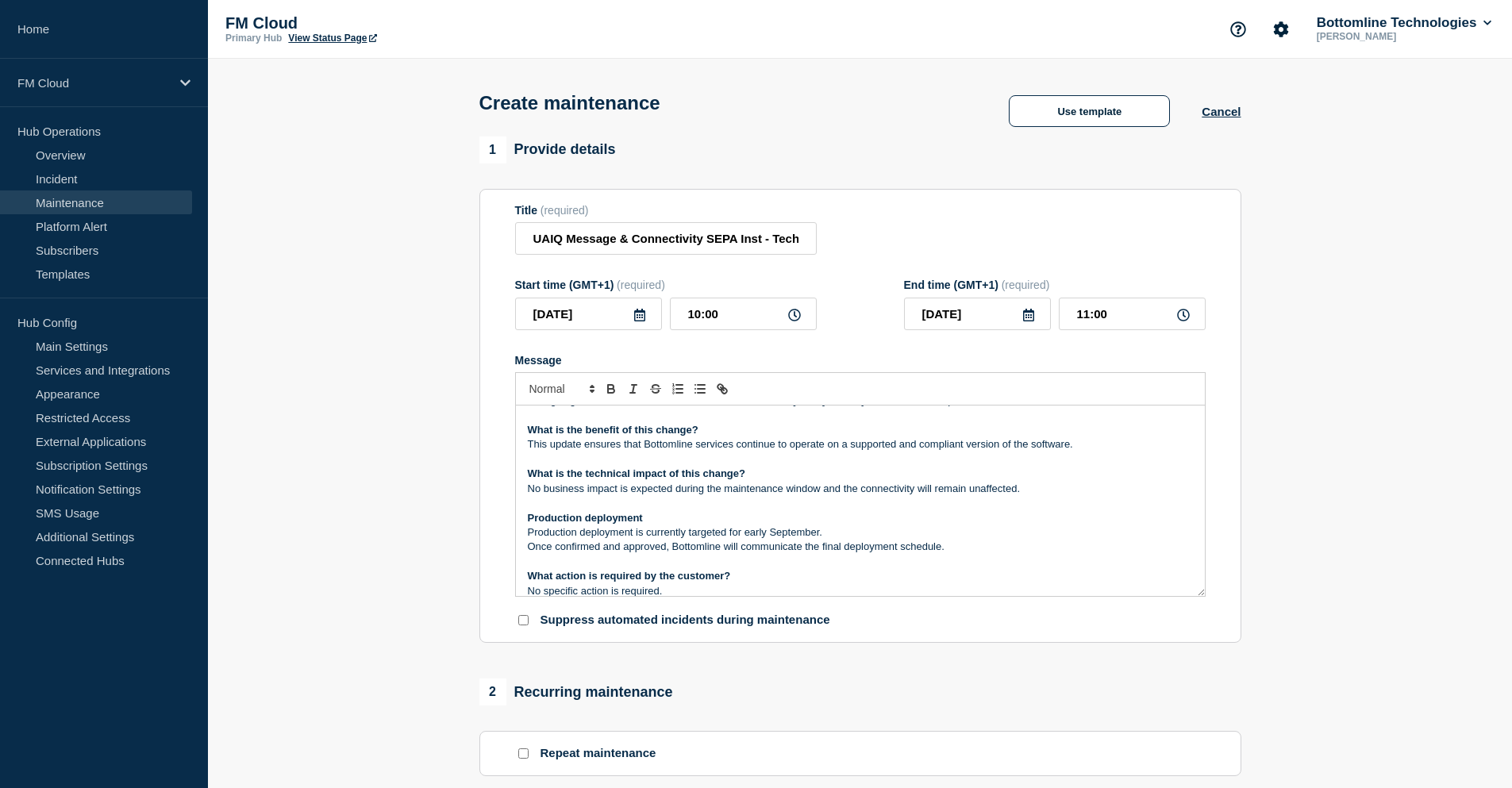
click at [909, 477] on p "What is the technical impact of this change?" at bounding box center [860, 474] width 665 height 14
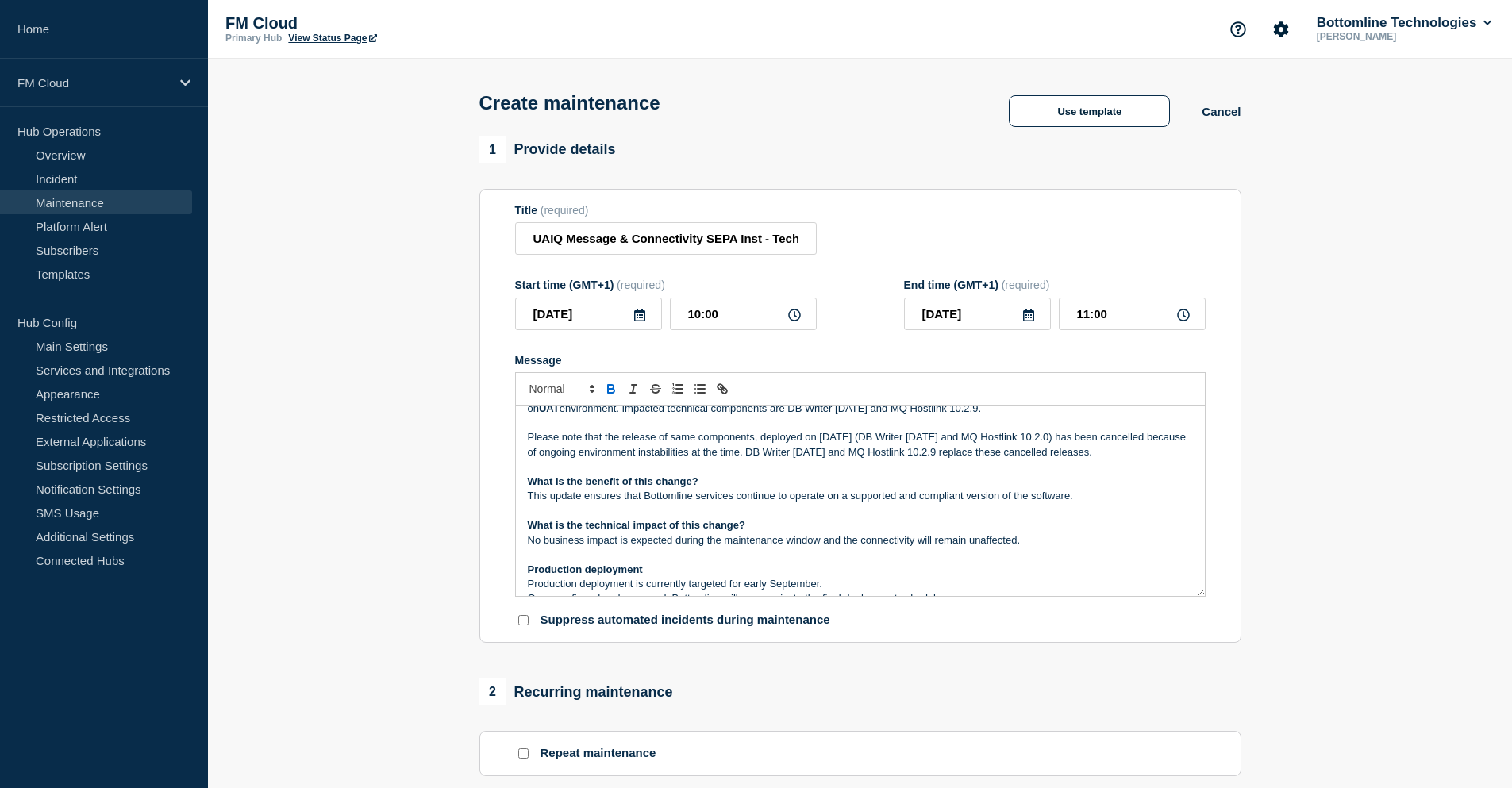
scroll to position [30, 0]
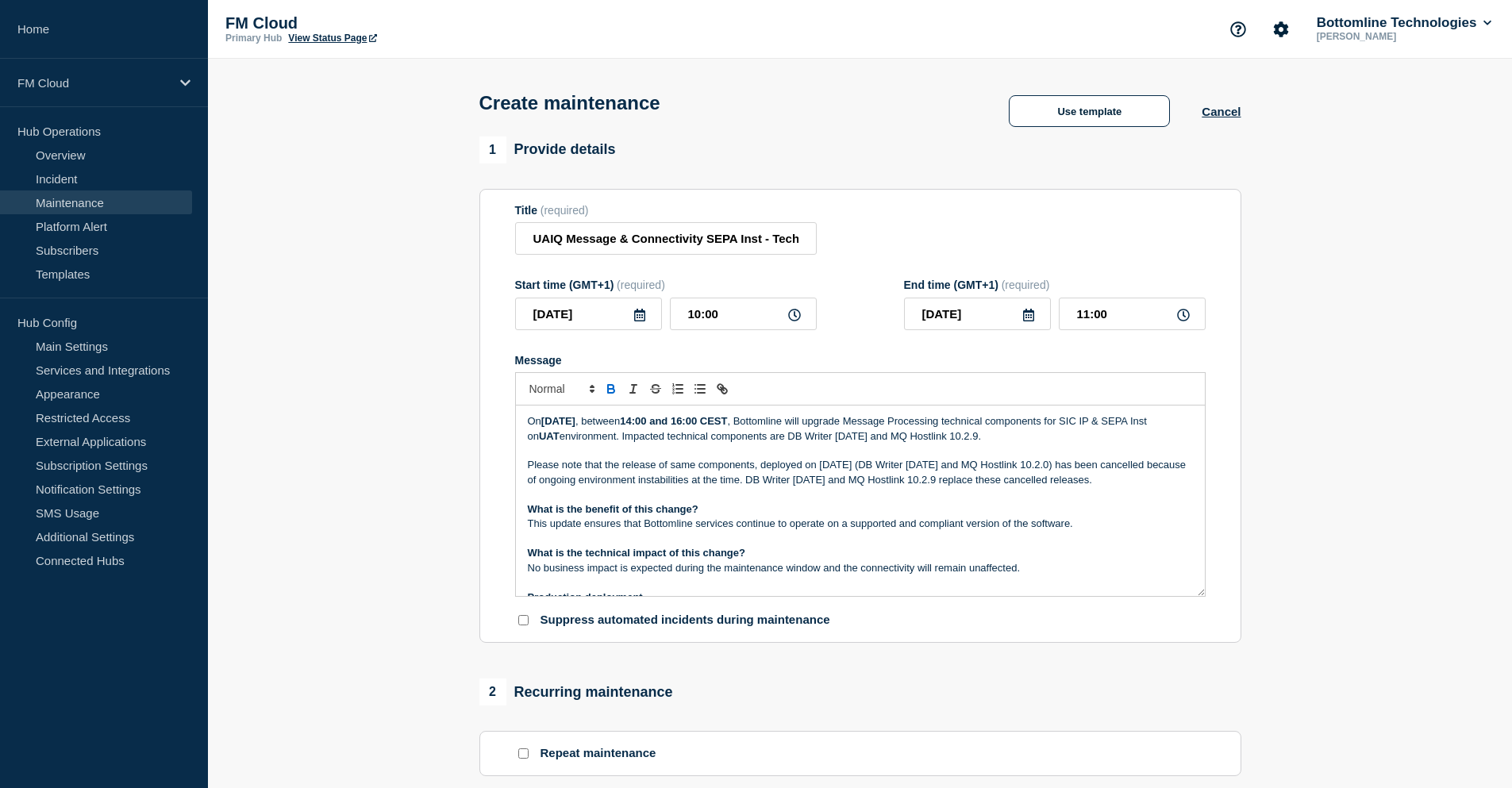
click at [862, 542] on p "Message" at bounding box center [860, 539] width 665 height 14
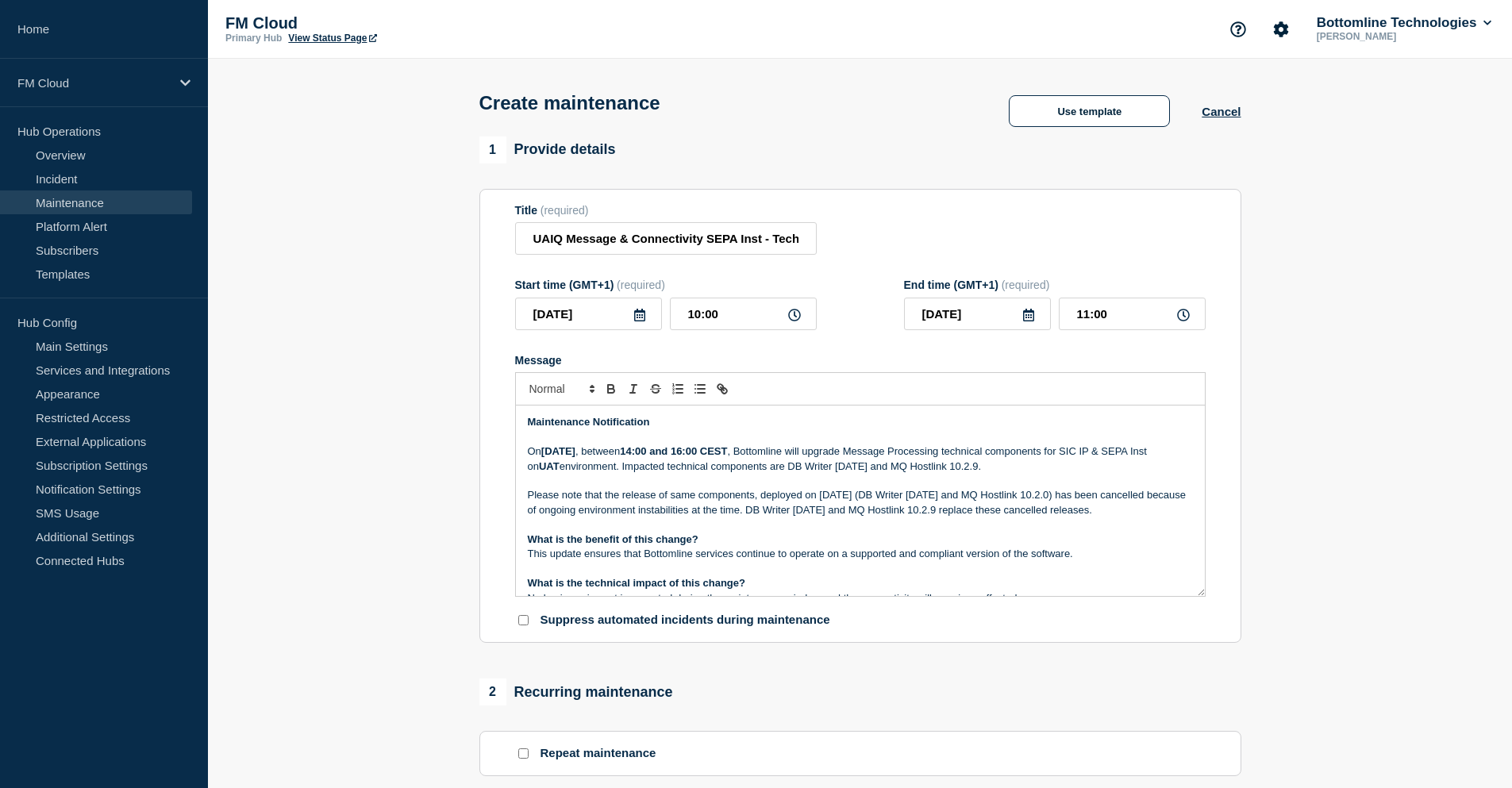
drag, startPoint x: 525, startPoint y: 497, endPoint x: 1142, endPoint y: 519, distance: 617.4
click at [1142, 519] on div "Maintenance Notification On Friday, 15 August 2025 , between 14:00 and 16:00 CE…" at bounding box center [860, 501] width 688 height 190
click at [562, 454] on strong "[DATE]" at bounding box center [558, 450] width 34 height 12
click at [561, 454] on strong "[DATE]" at bounding box center [558, 450] width 34 height 12
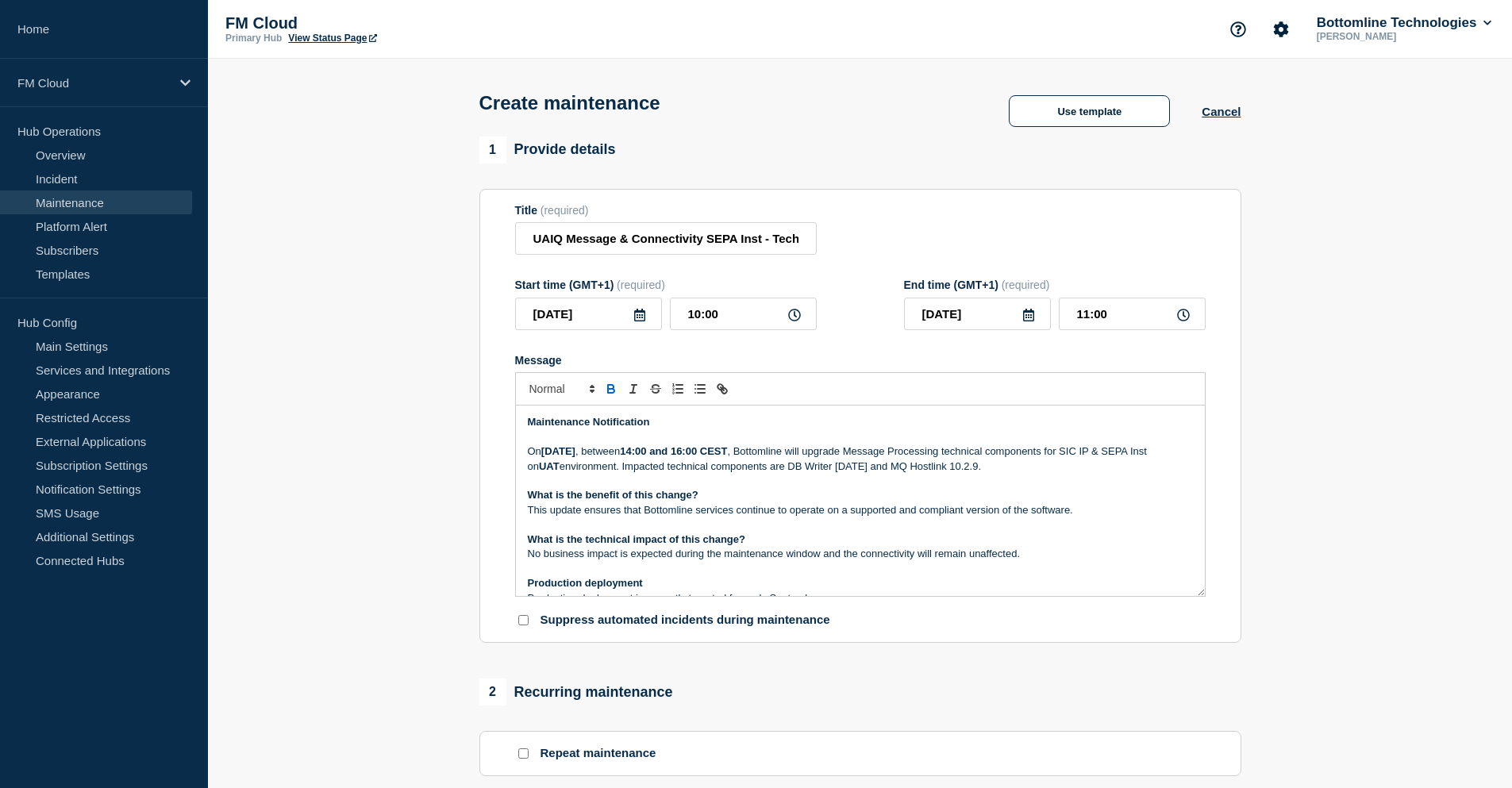
drag, startPoint x: 559, startPoint y: 456, endPoint x: 575, endPoint y: 475, distance: 24.8
click at [561, 456] on strong "[DATE]" at bounding box center [558, 450] width 34 height 12
click at [551, 453] on p "On Tues day, 15 August 2025 , between 14:00 and 16:00 CEST , Bottomline will up…" at bounding box center [860, 459] width 665 height 29
click at [609, 391] on icon "Toggle bold text" at bounding box center [611, 389] width 14 height 14
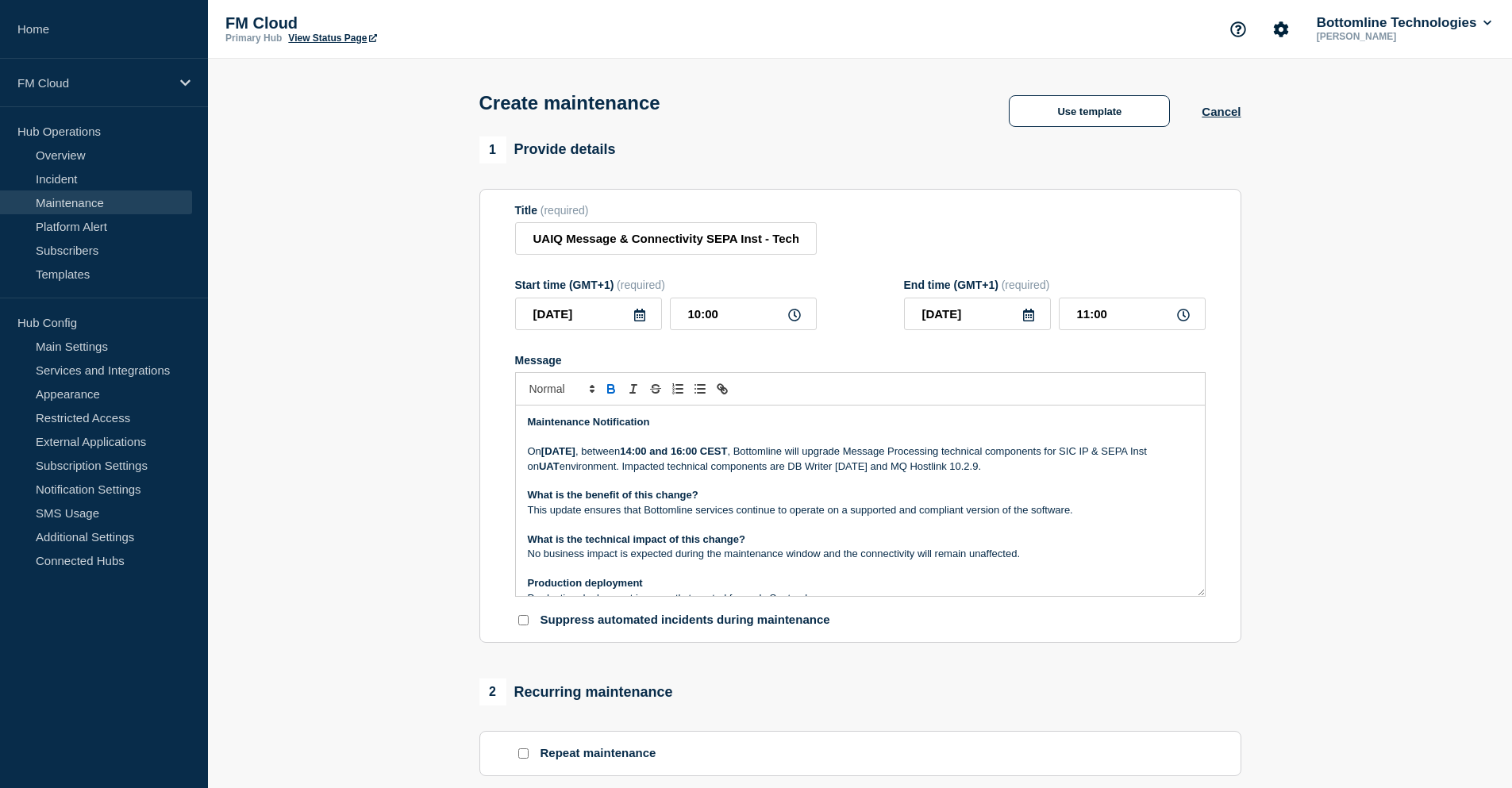
click at [559, 472] on strong "UAT" at bounding box center [549, 465] width 20 height 12
click at [575, 456] on strong "Tuesday, 15 August 2025" at bounding box center [558, 450] width 34 height 12
click at [575, 455] on strong "Tuesday, 15 August 2025" at bounding box center [558, 450] width 34 height 12
click at [723, 456] on strong "14:00 and 16:00 CEST" at bounding box center [673, 450] width 107 height 12
click at [1083, 314] on input "11:00" at bounding box center [1131, 314] width 147 height 33
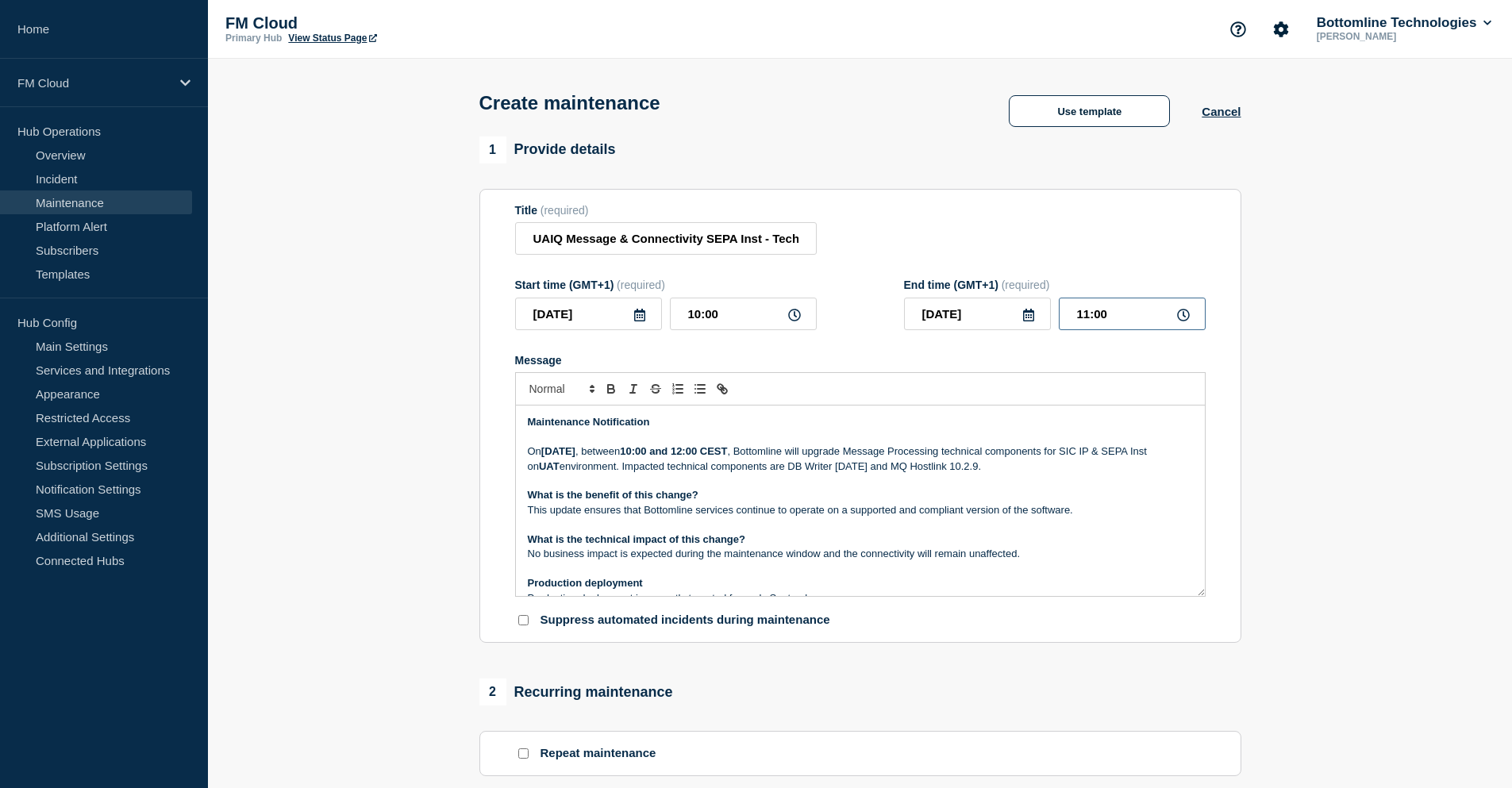
type input "12:00"
click at [935, 467] on p "On Tuesday, 19 August 2025 , between 10:00 and 12:00 CEST , Bottomline will upg…" at bounding box center [860, 459] width 665 height 29
click at [550, 470] on p "On Tuesday, 19 August 2025 , between 10:00 and 12:00 CEST , Bottomline will upg…" at bounding box center [860, 459] width 665 height 29
drag, startPoint x: 799, startPoint y: 470, endPoint x: 813, endPoint y: 470, distance: 14.0
click at [813, 470] on p "On Tuesday, 19 August 2025 , between 10:00 and 12:00 CEST , Bottomline will upg…" at bounding box center [860, 459] width 665 height 29
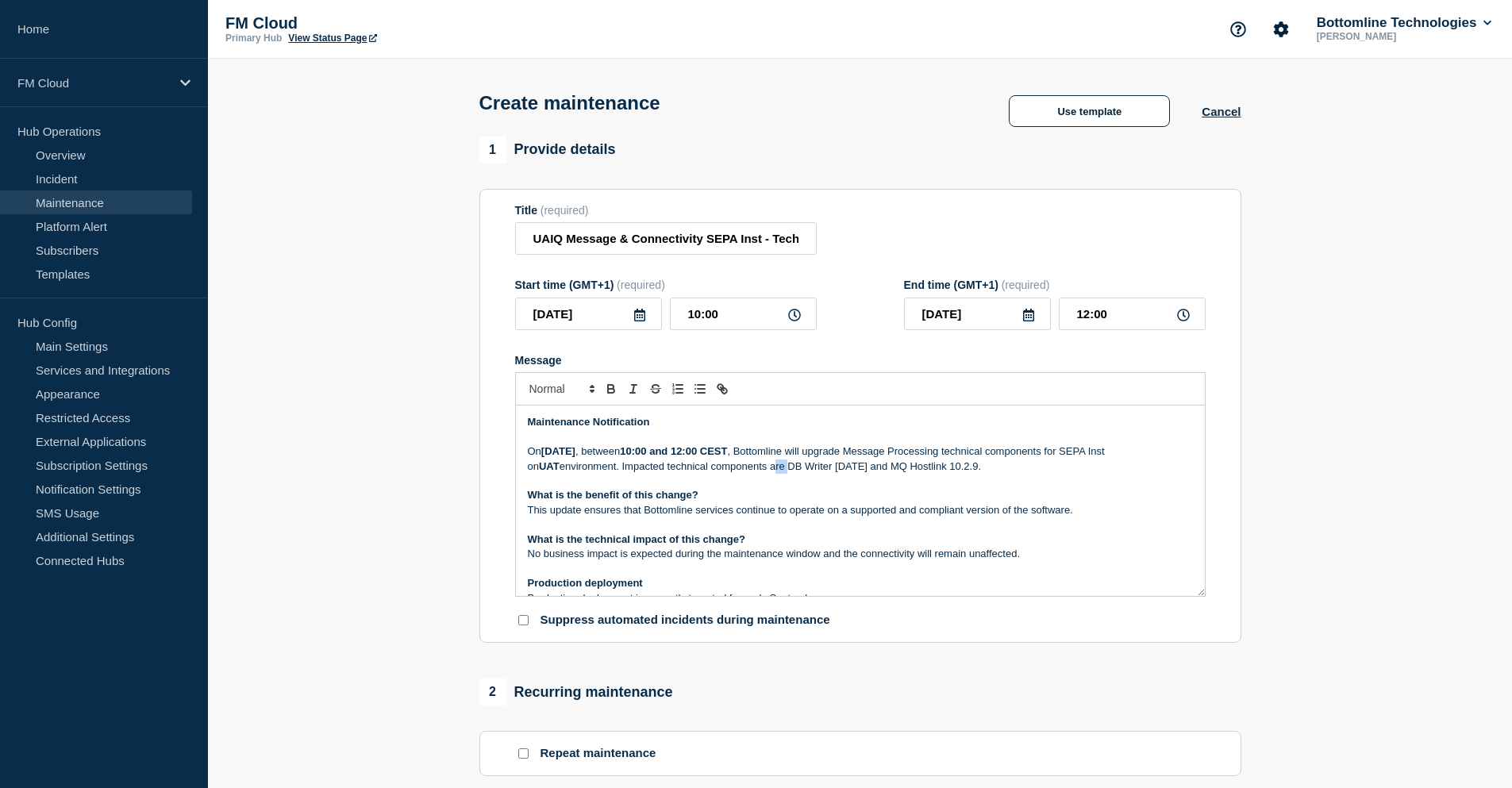
click at [805, 471] on p "On Tuesday, 19 August 2025 , between 10:00 and 12:00 CEST , Bottomline will upg…" at bounding box center [860, 459] width 665 height 29
drag, startPoint x: 798, startPoint y: 470, endPoint x: 1004, endPoint y: 463, distance: 206.1
click at [1004, 463] on p "On Tuesday, 19 August 2025 , between 10:00 and 12:00 CEST , Bottomline will upg…" at bounding box center [860, 459] width 665 height 29
click at [969, 466] on p "On Tuesday, 19 August 2025 , between 10:00 and 12:00 CEST , Bottomline will upg…" at bounding box center [860, 459] width 665 height 29
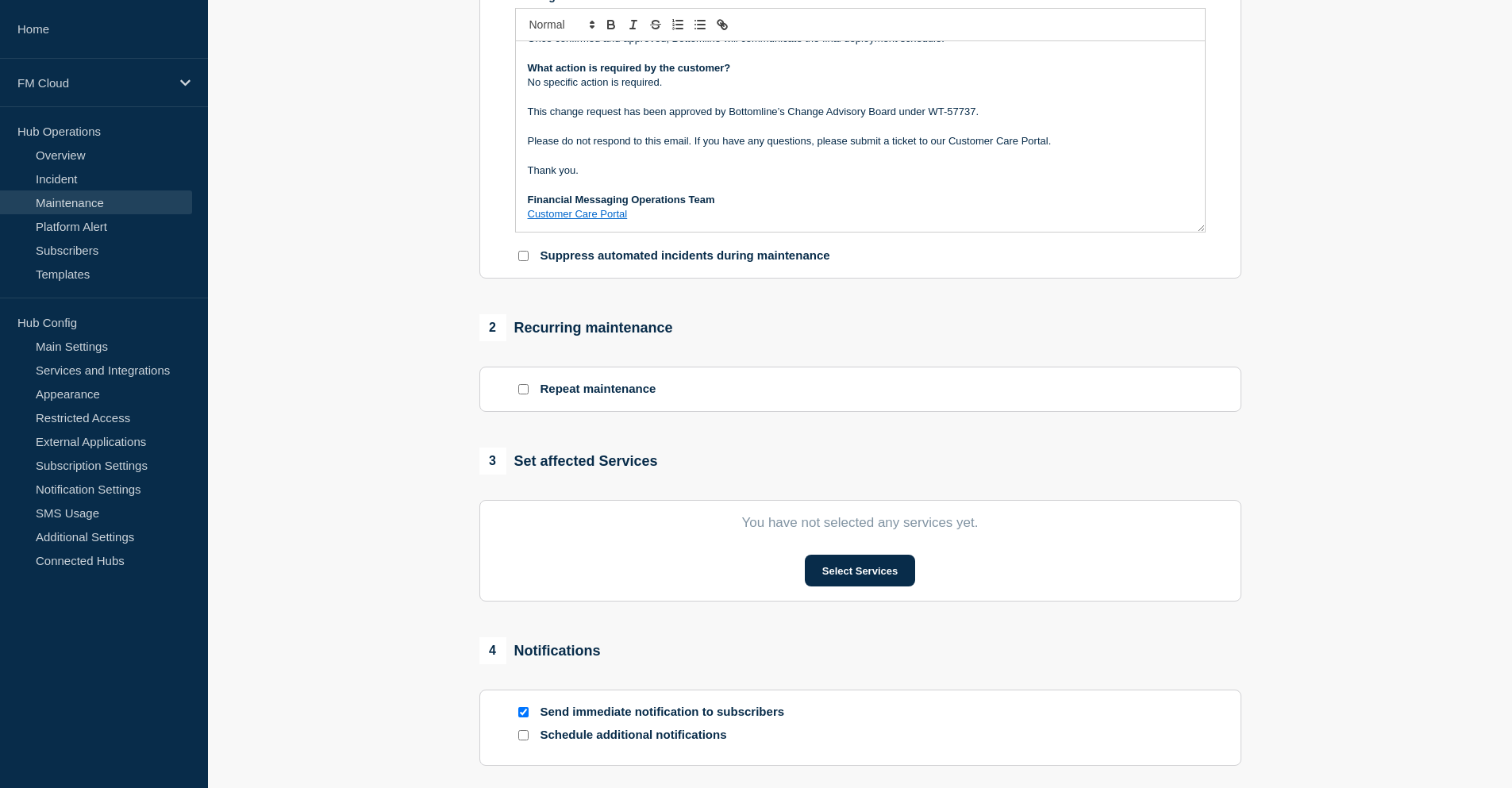
scroll to position [397, 0]
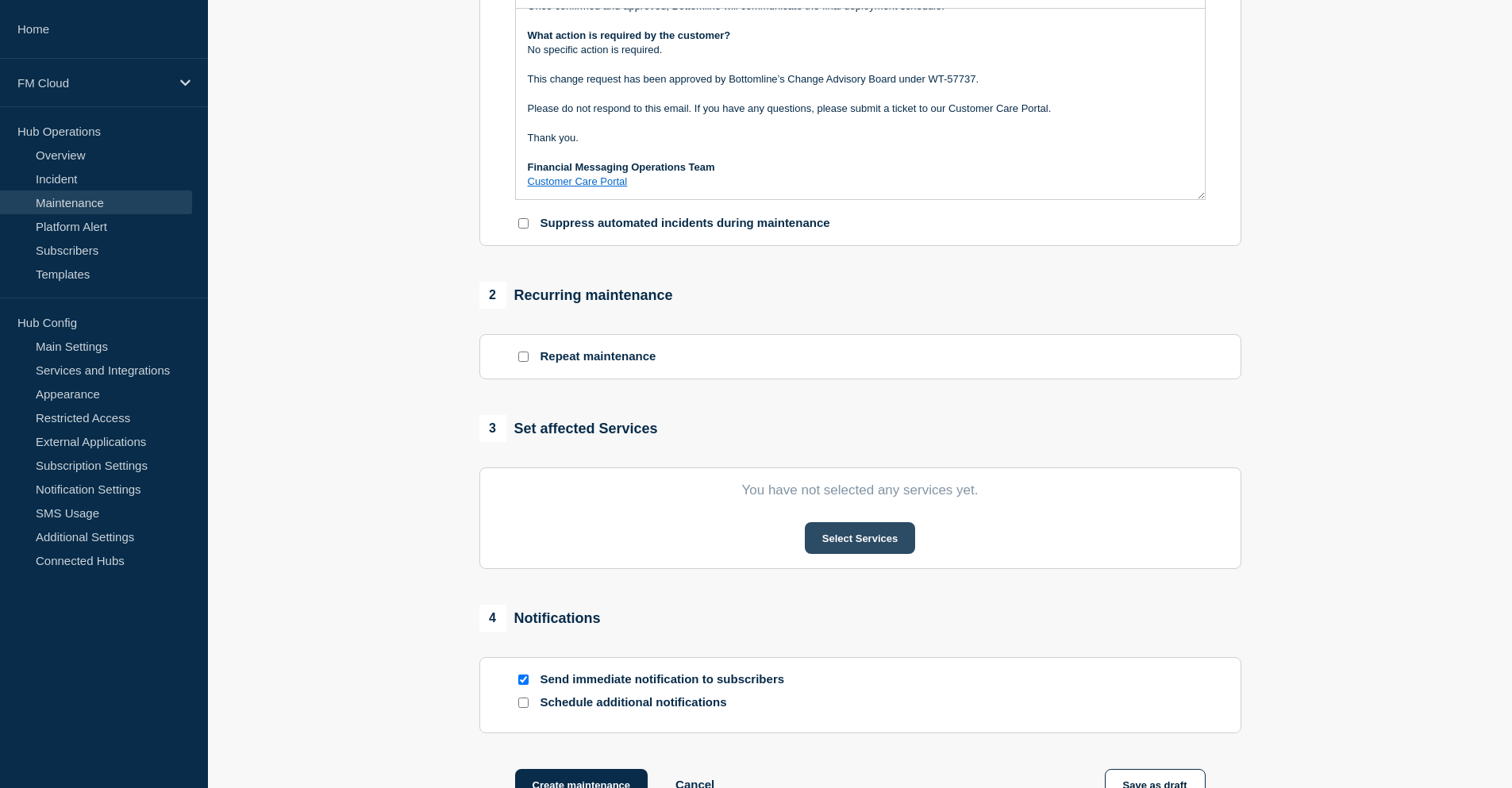
click at [824, 548] on button "Select Services" at bounding box center [860, 538] width 110 height 32
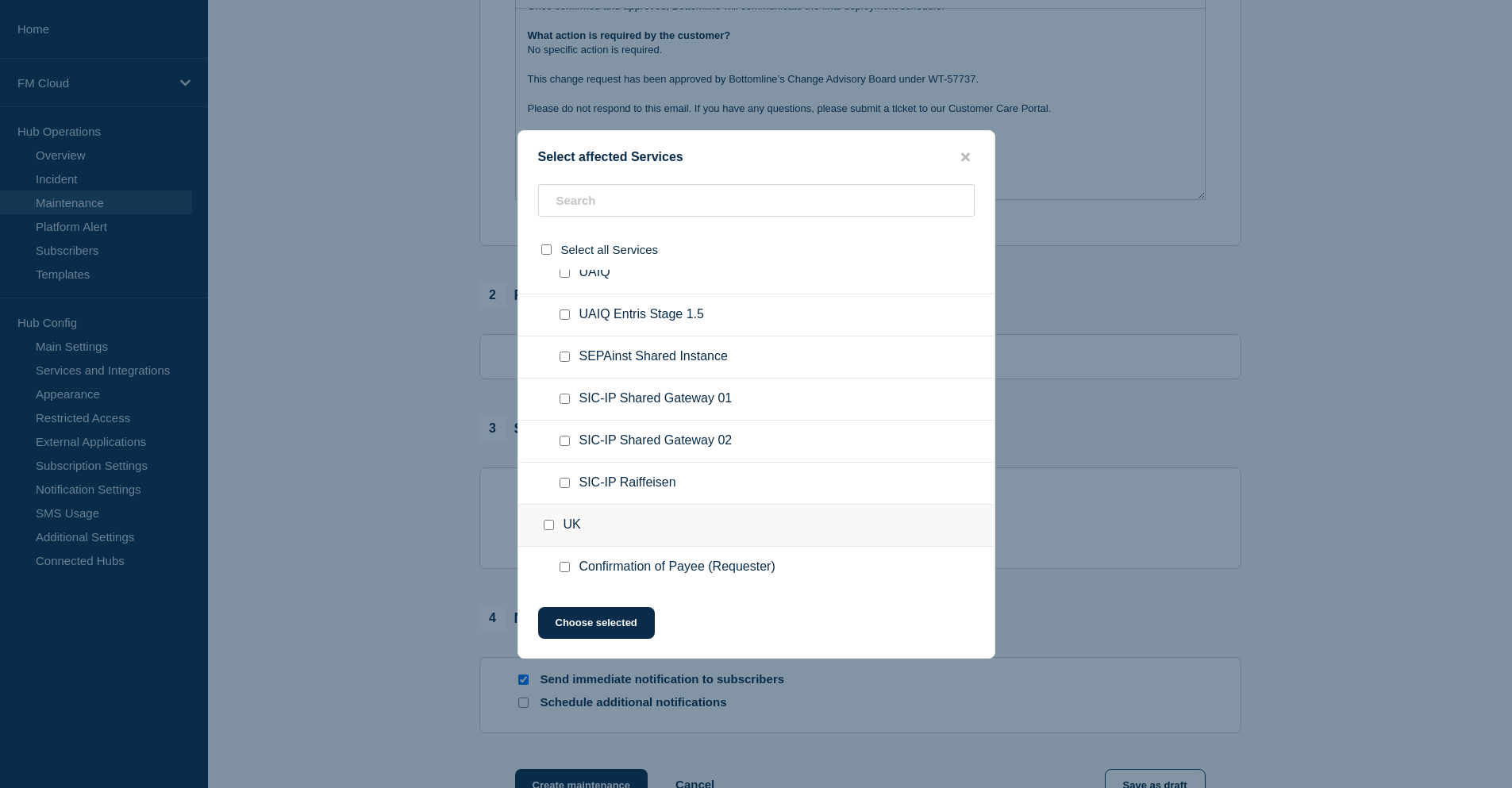
click at [562, 359] on input "SEPAinst Shared Instance checkbox" at bounding box center [565, 357] width 11 height 11
checkbox input "true"
click at [609, 637] on button "Choose selected" at bounding box center [596, 623] width 117 height 32
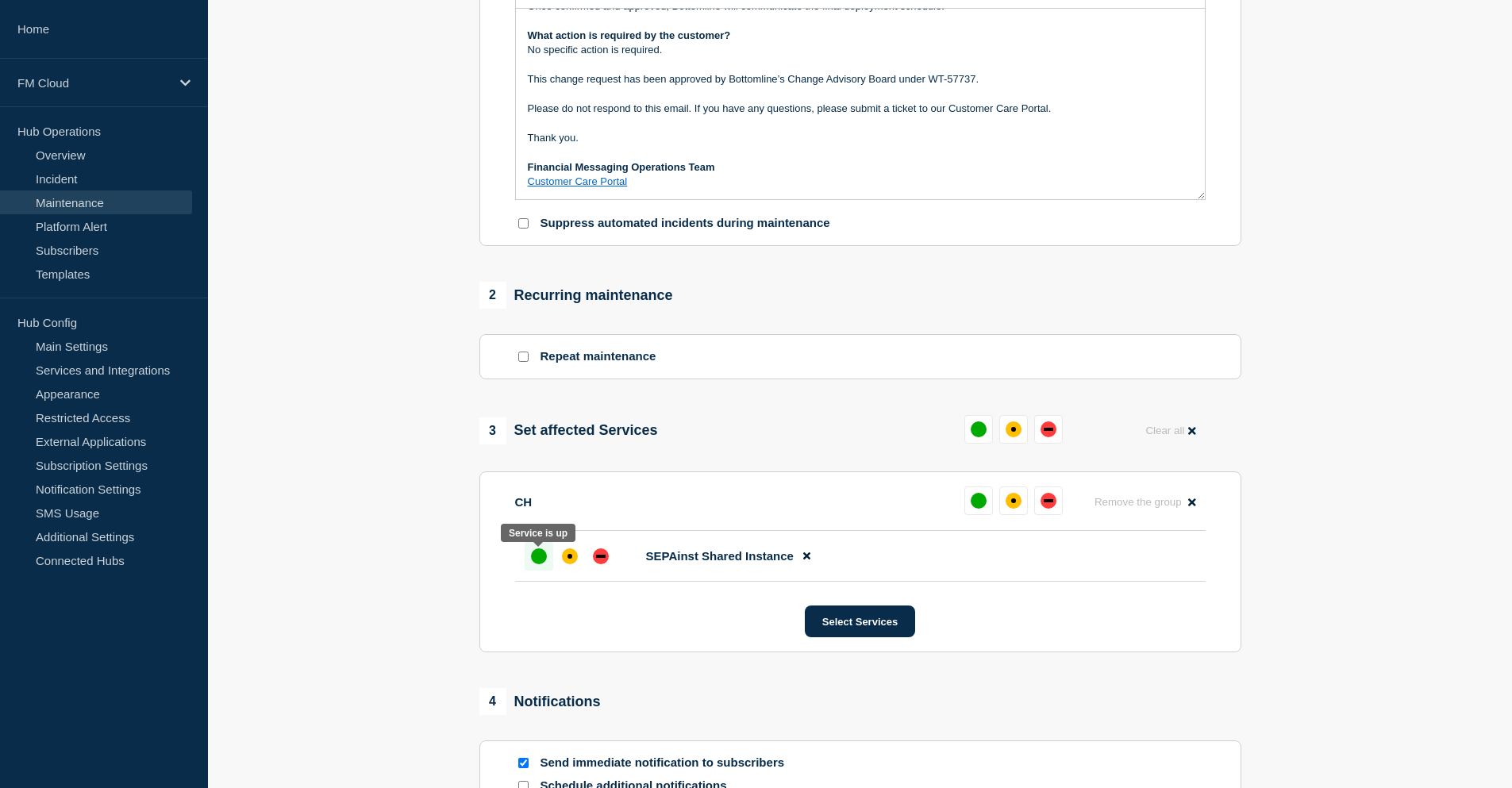
click at [531, 560] on div "up" at bounding box center [539, 556] width 16 height 16
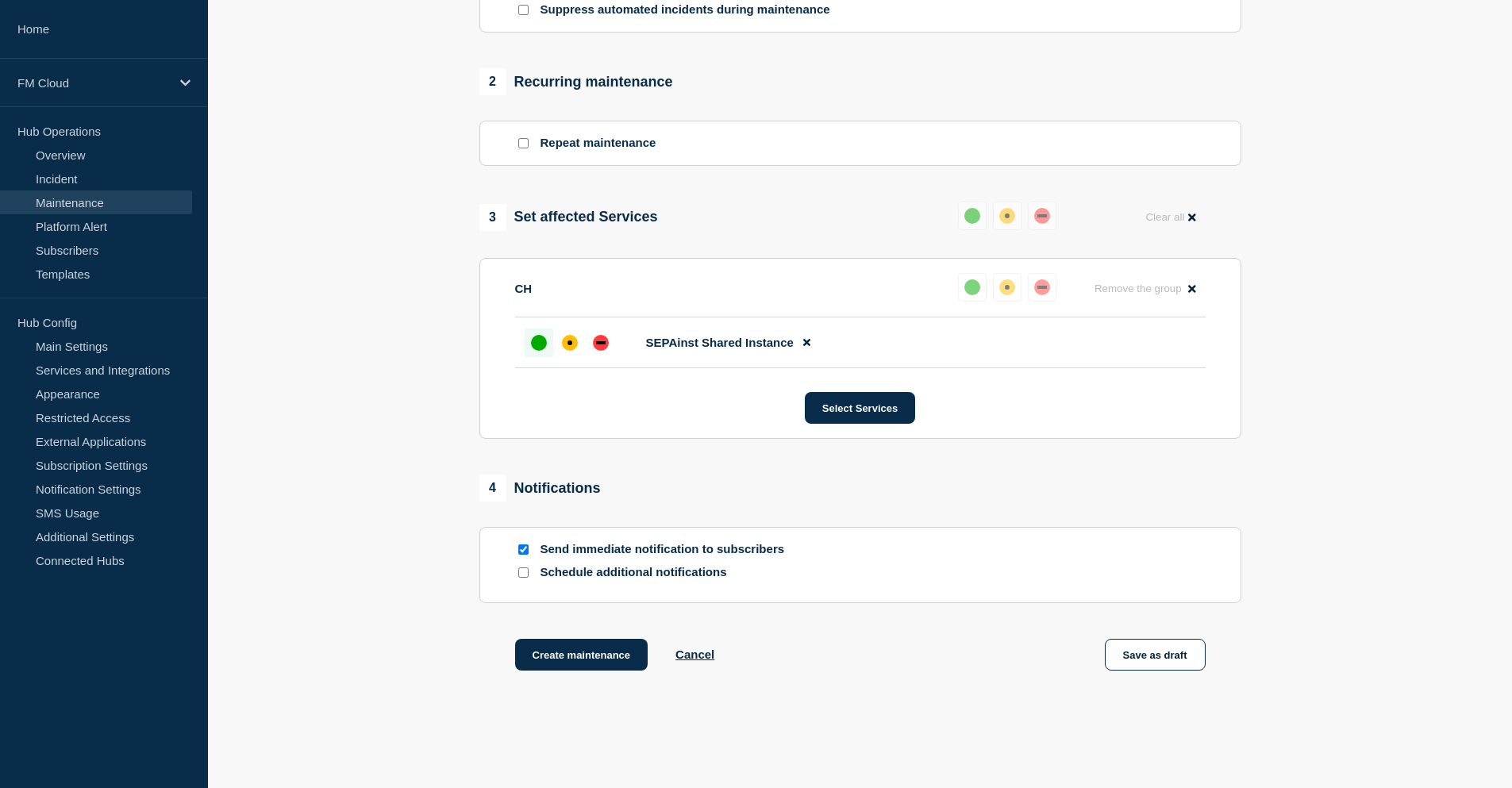
scroll to position [635, 0]
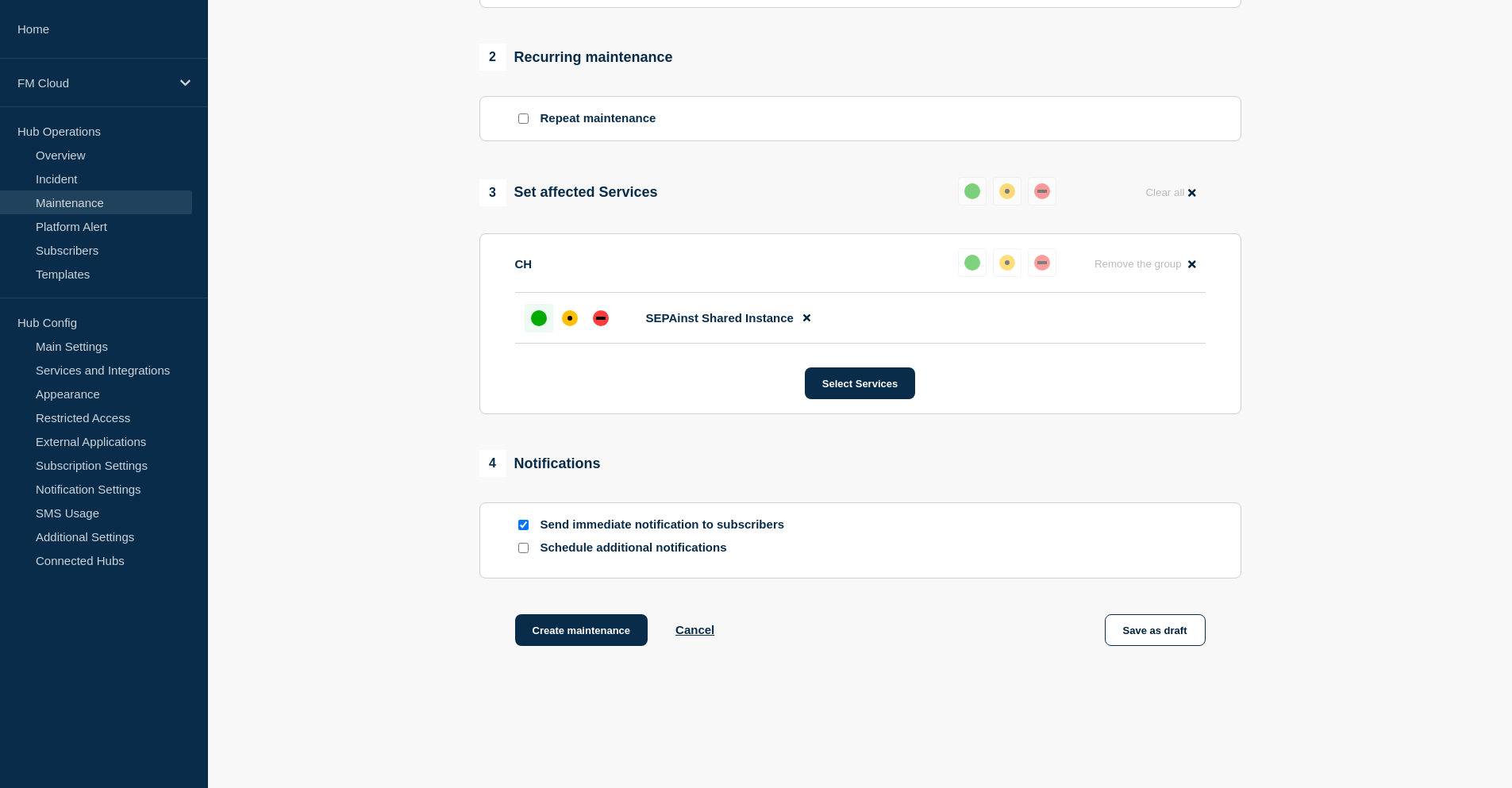
drag, startPoint x: 1169, startPoint y: 637, endPoint x: 833, endPoint y: 688, distance: 339.8
click at [908, 727] on main "Create maintenance Use template Cancel 1 Provide details Title (required) UAIQ …" at bounding box center [860, 125] width 1304 height 1404
click at [1163, 628] on button "Save as draft" at bounding box center [1154, 631] width 101 height 32
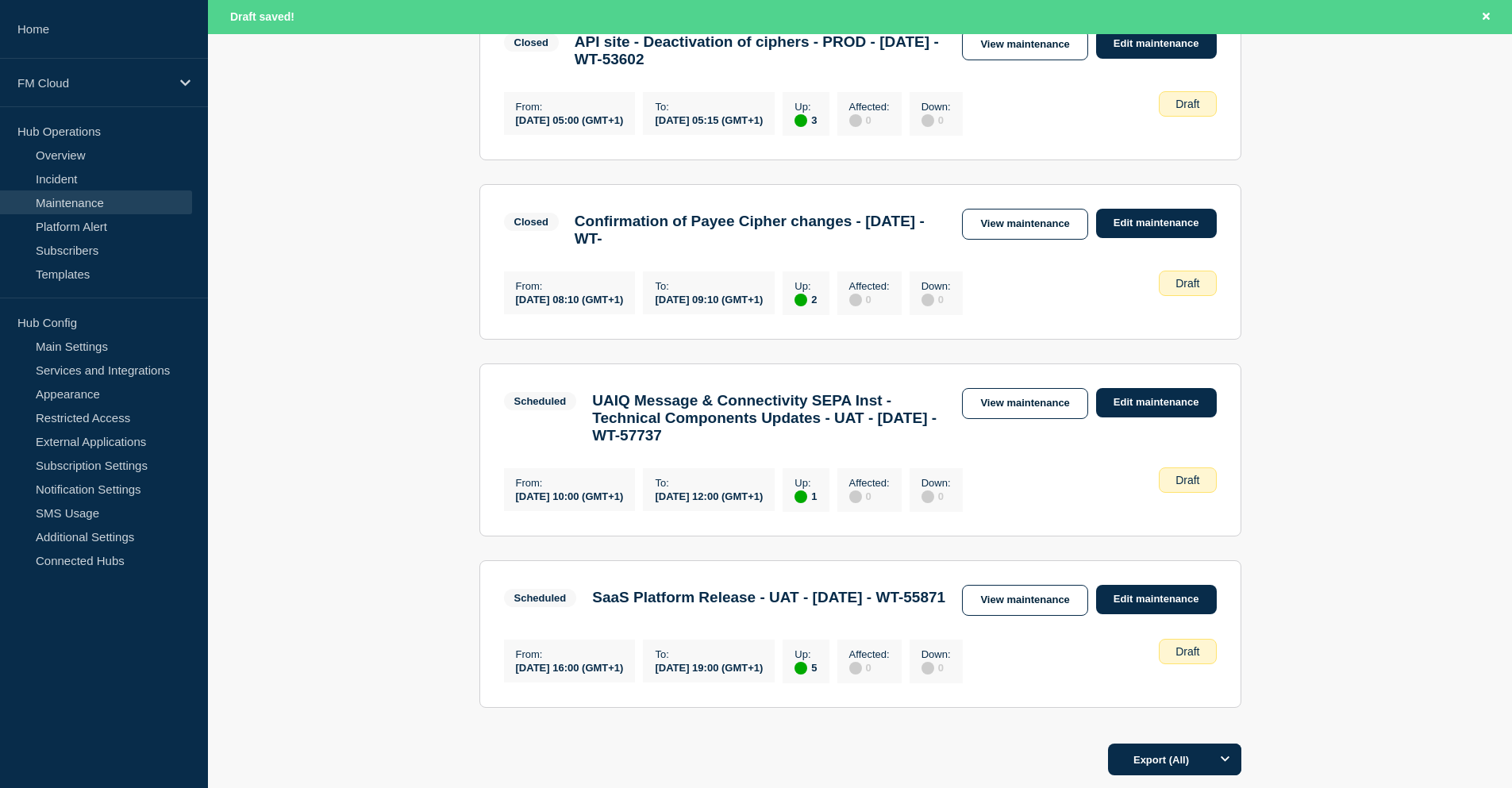
scroll to position [476, 0]
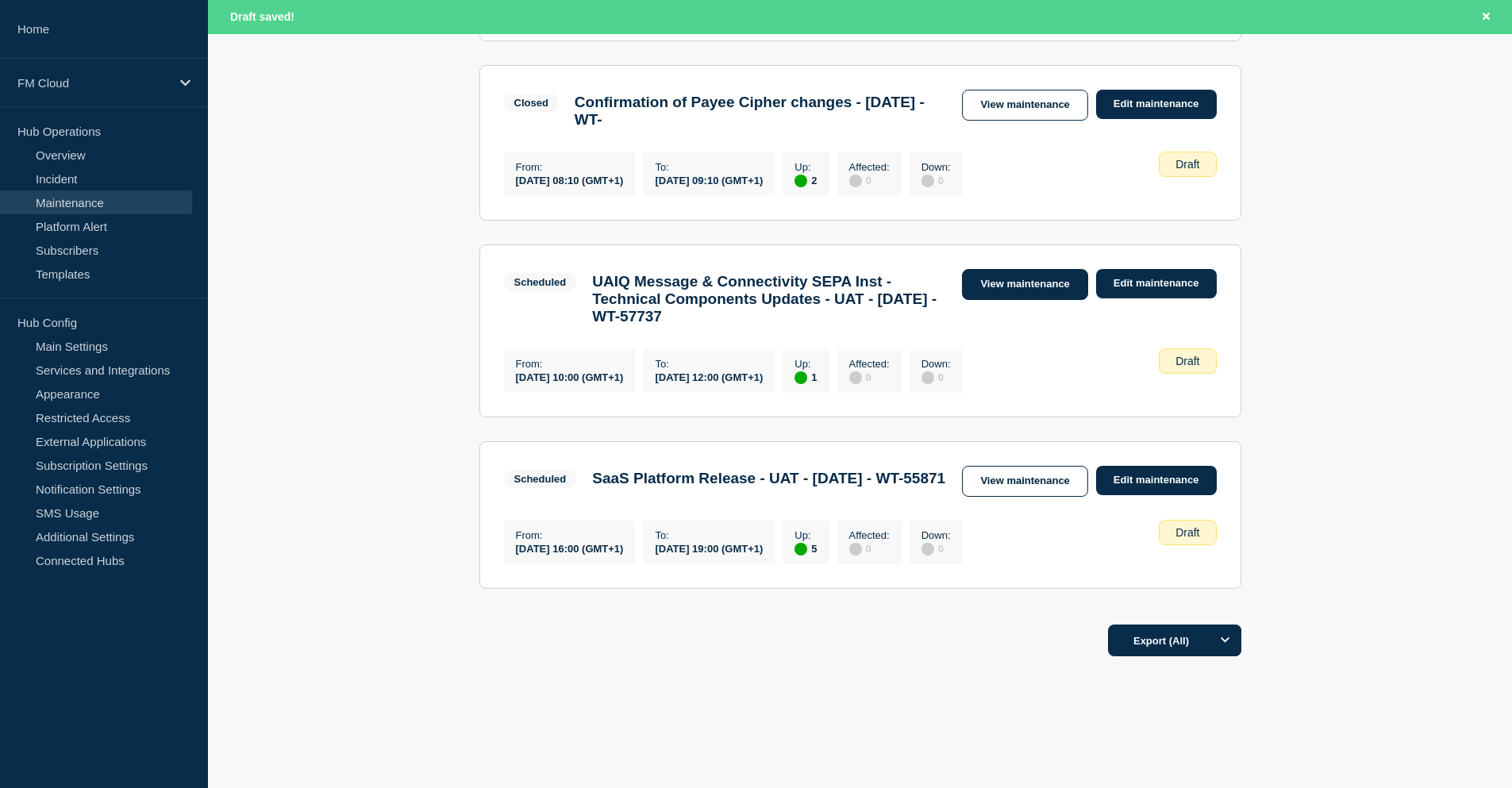
click at [1033, 300] on link "View maintenance" at bounding box center [1024, 284] width 125 height 31
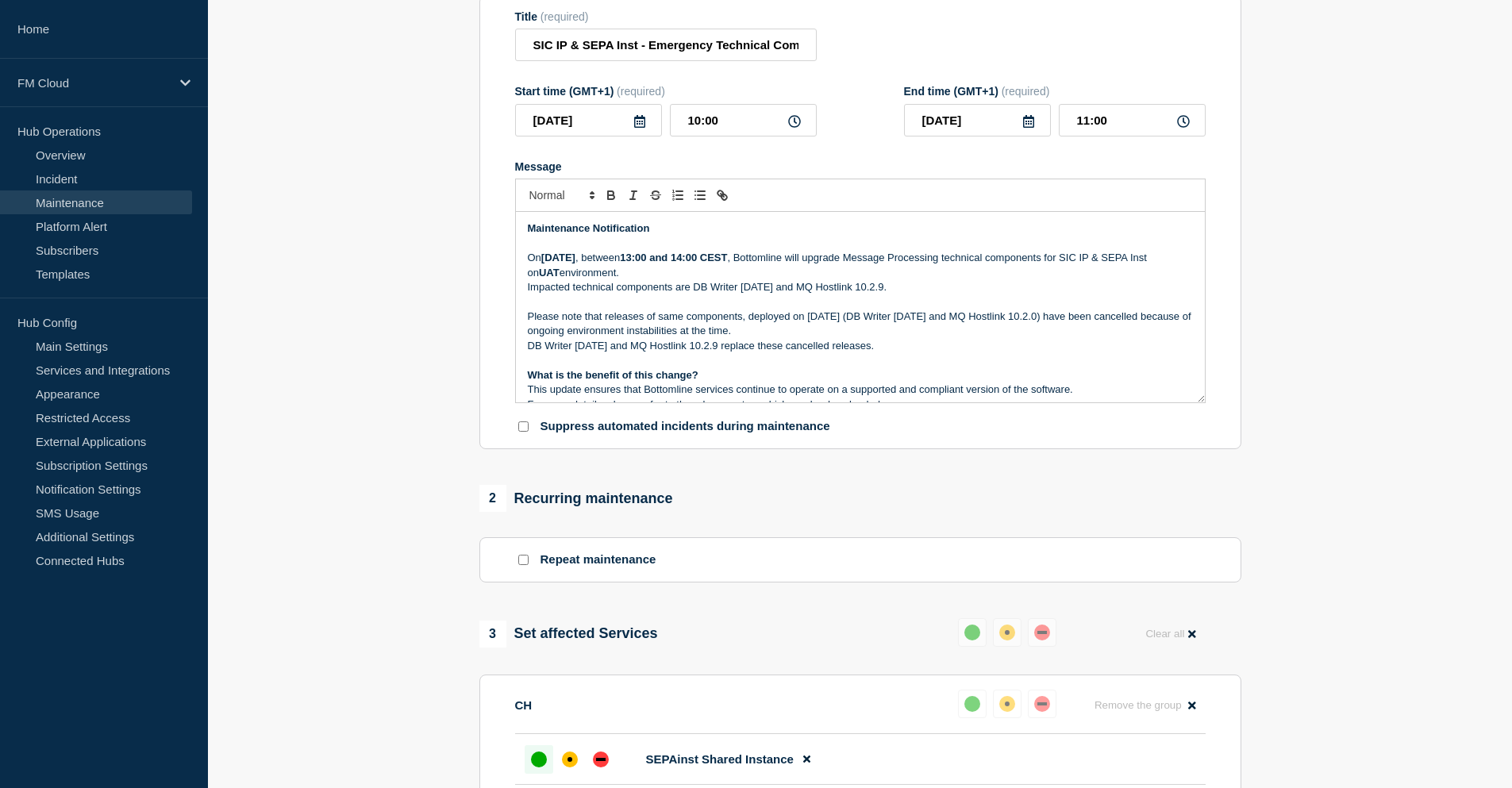
scroll to position [238, 0]
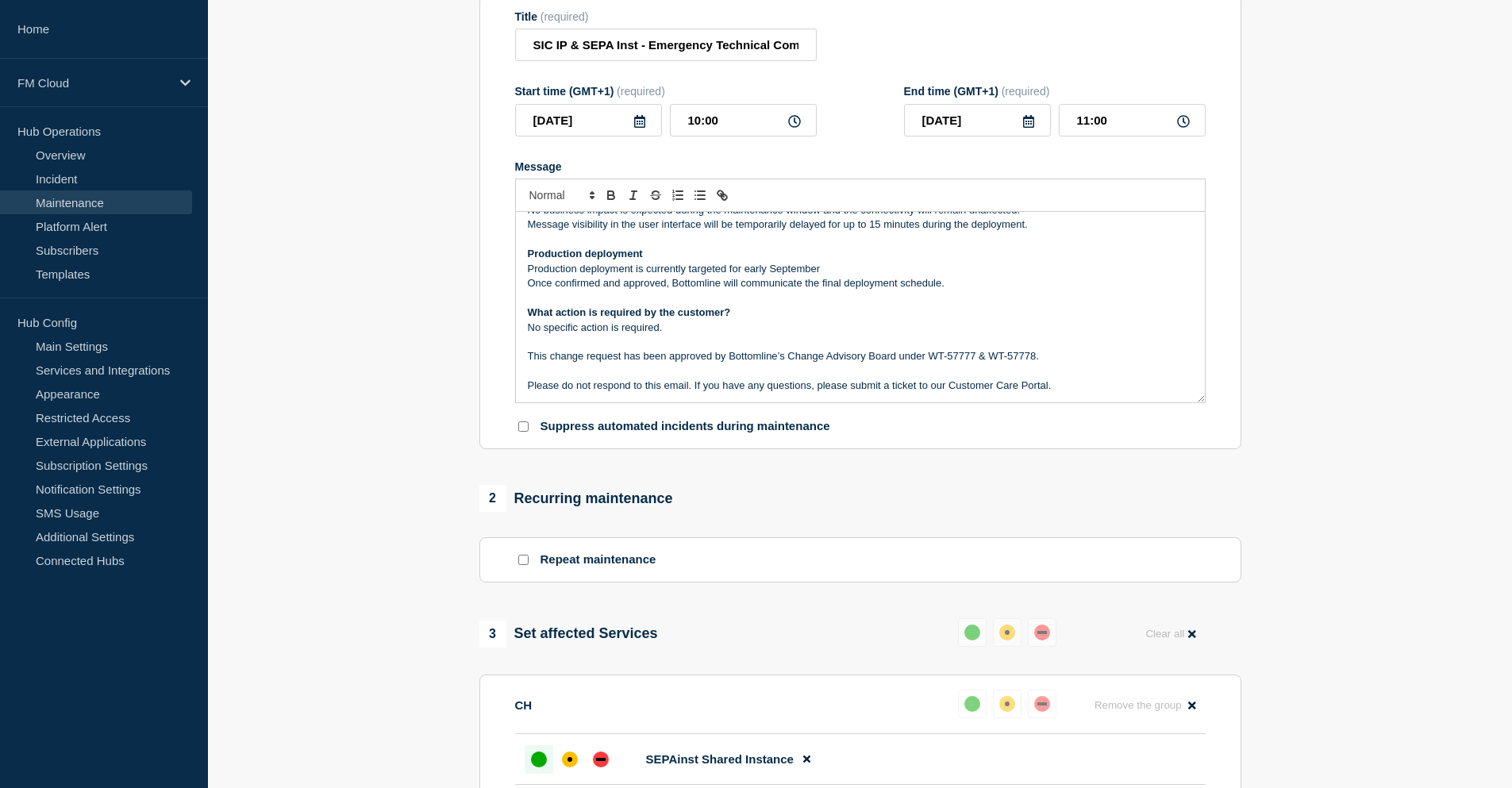
click at [857, 334] on p "No specific action is required." at bounding box center [860, 327] width 665 height 14
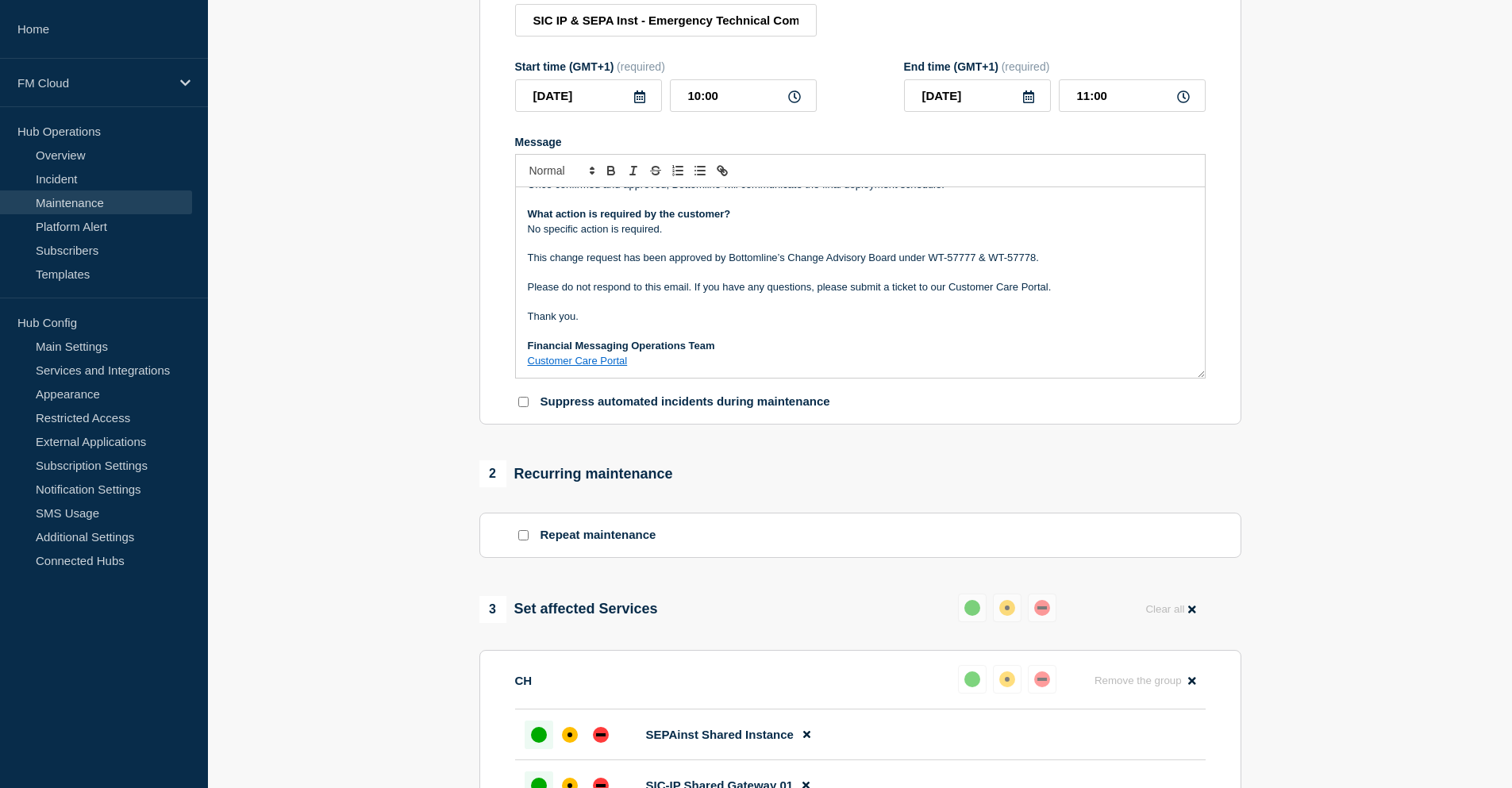
scroll to position [397, 0]
